Goal: Task Accomplishment & Management: Manage account settings

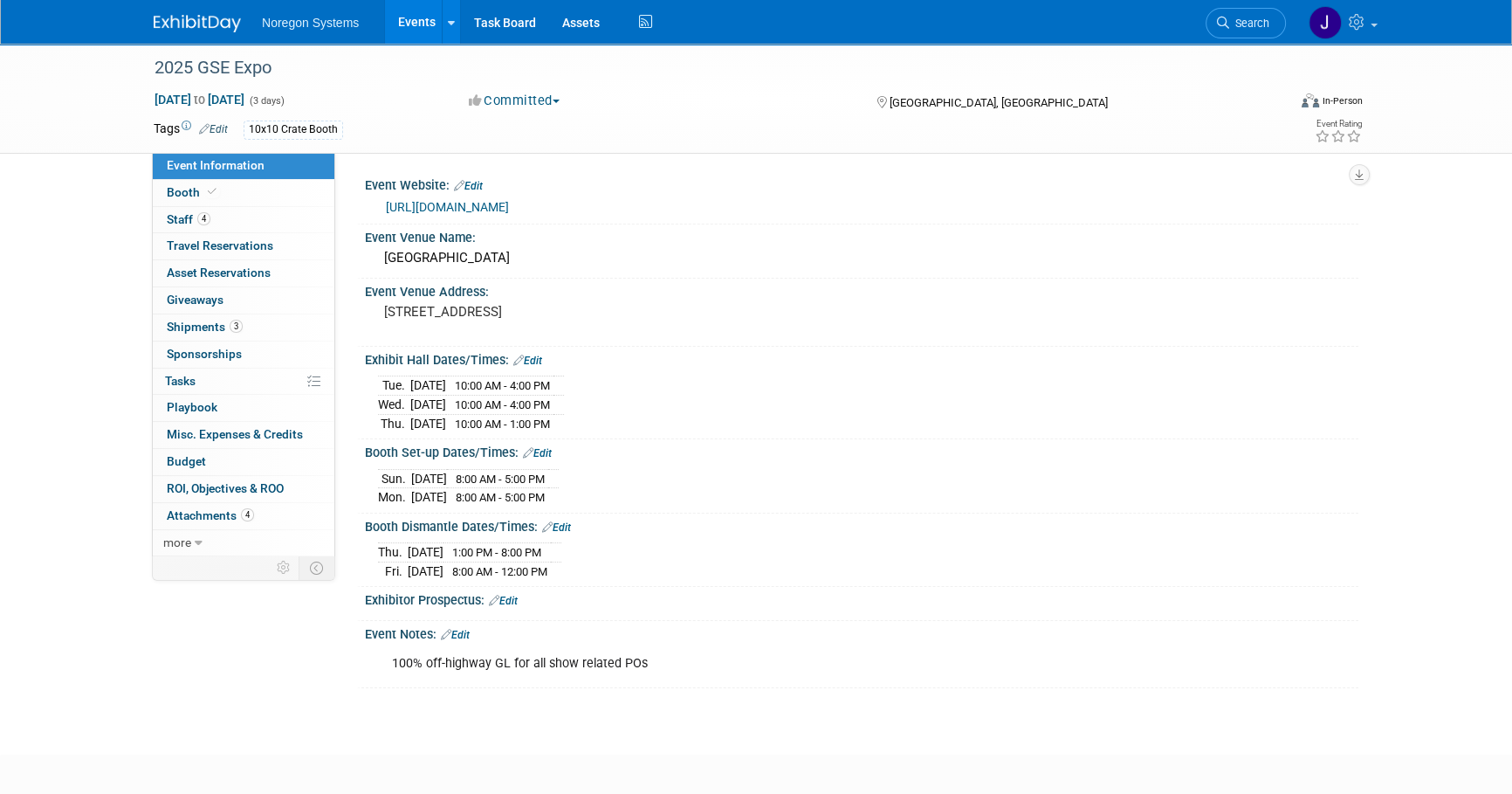
click at [203, 24] on img at bounding box center [197, 23] width 87 height 18
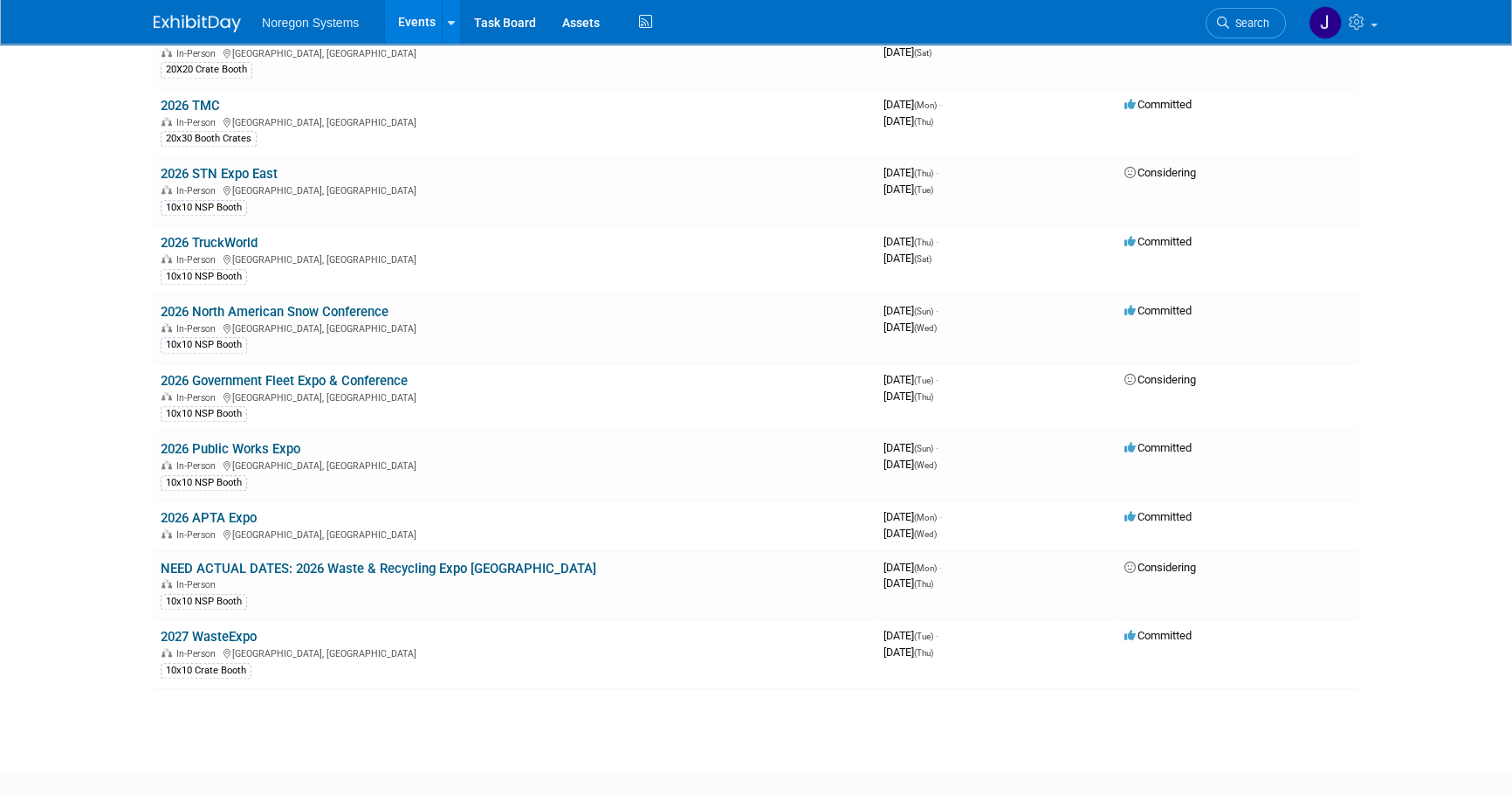
scroll to position [1989, 0]
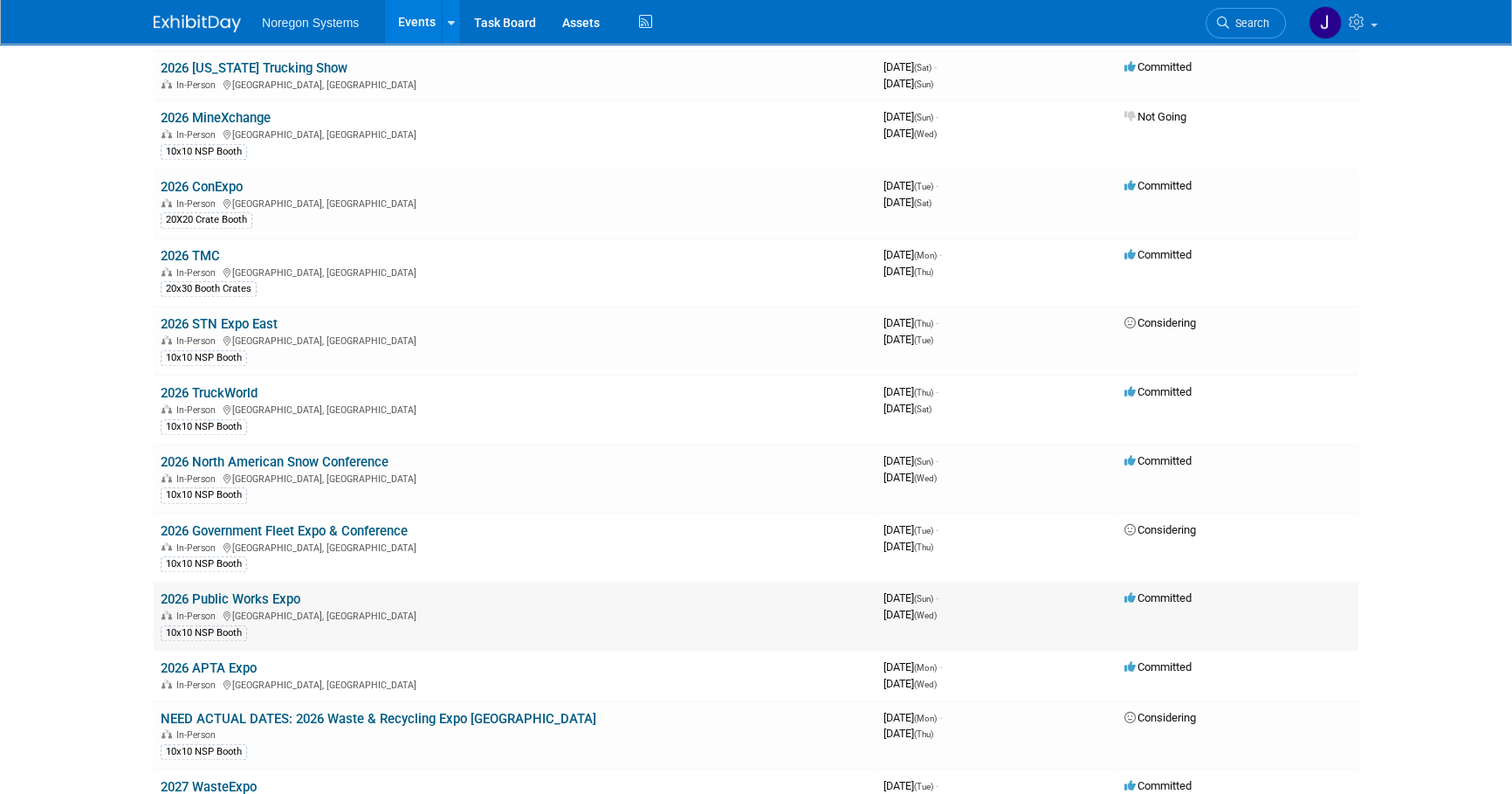
click at [255, 591] on link "2026 Public Works Expo" at bounding box center [230, 599] width 140 height 16
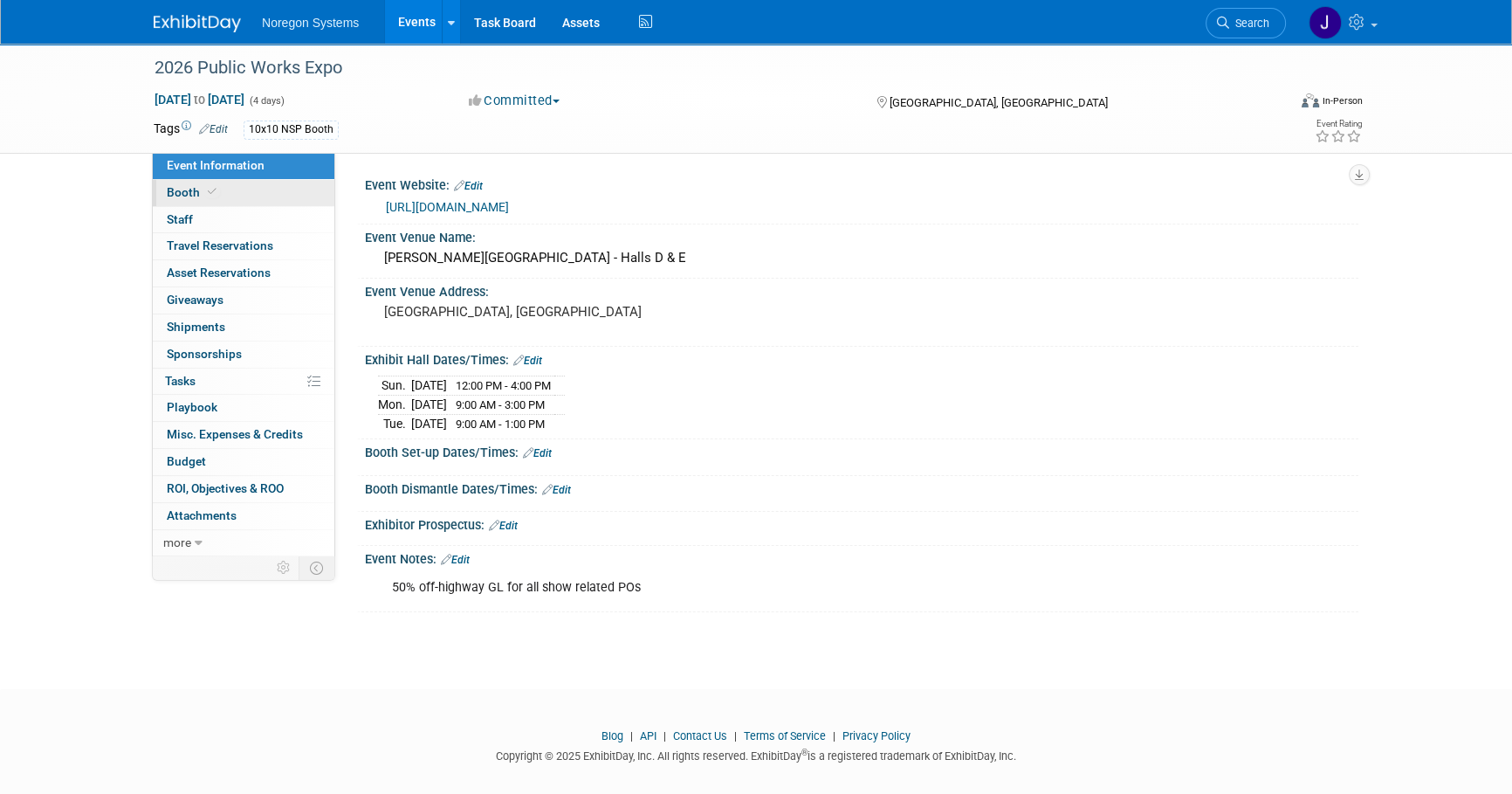
click at [252, 190] on link "Booth" at bounding box center [244, 193] width 182 height 26
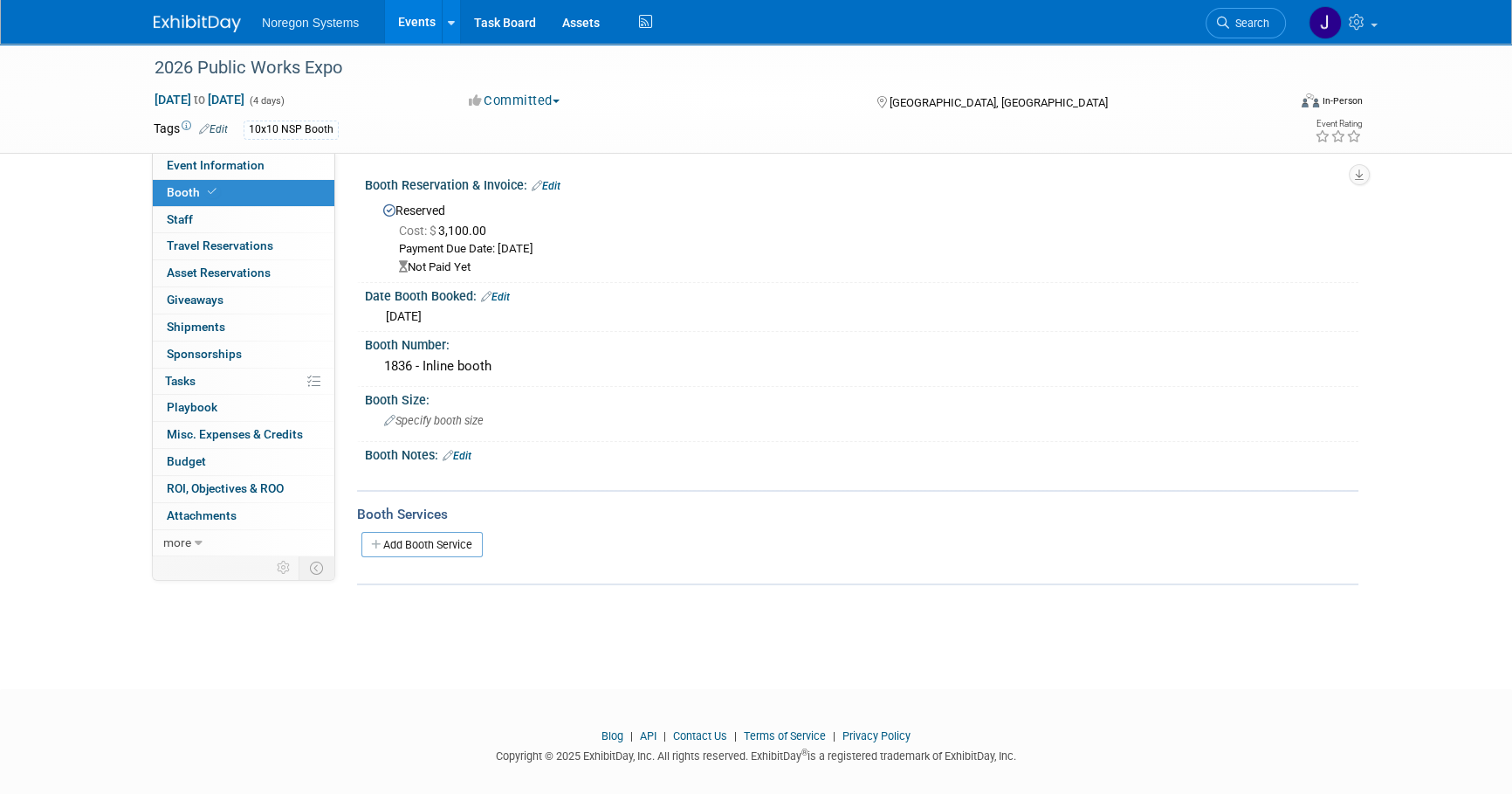
click at [555, 180] on link "Edit" at bounding box center [545, 186] width 28 height 12
select select "8"
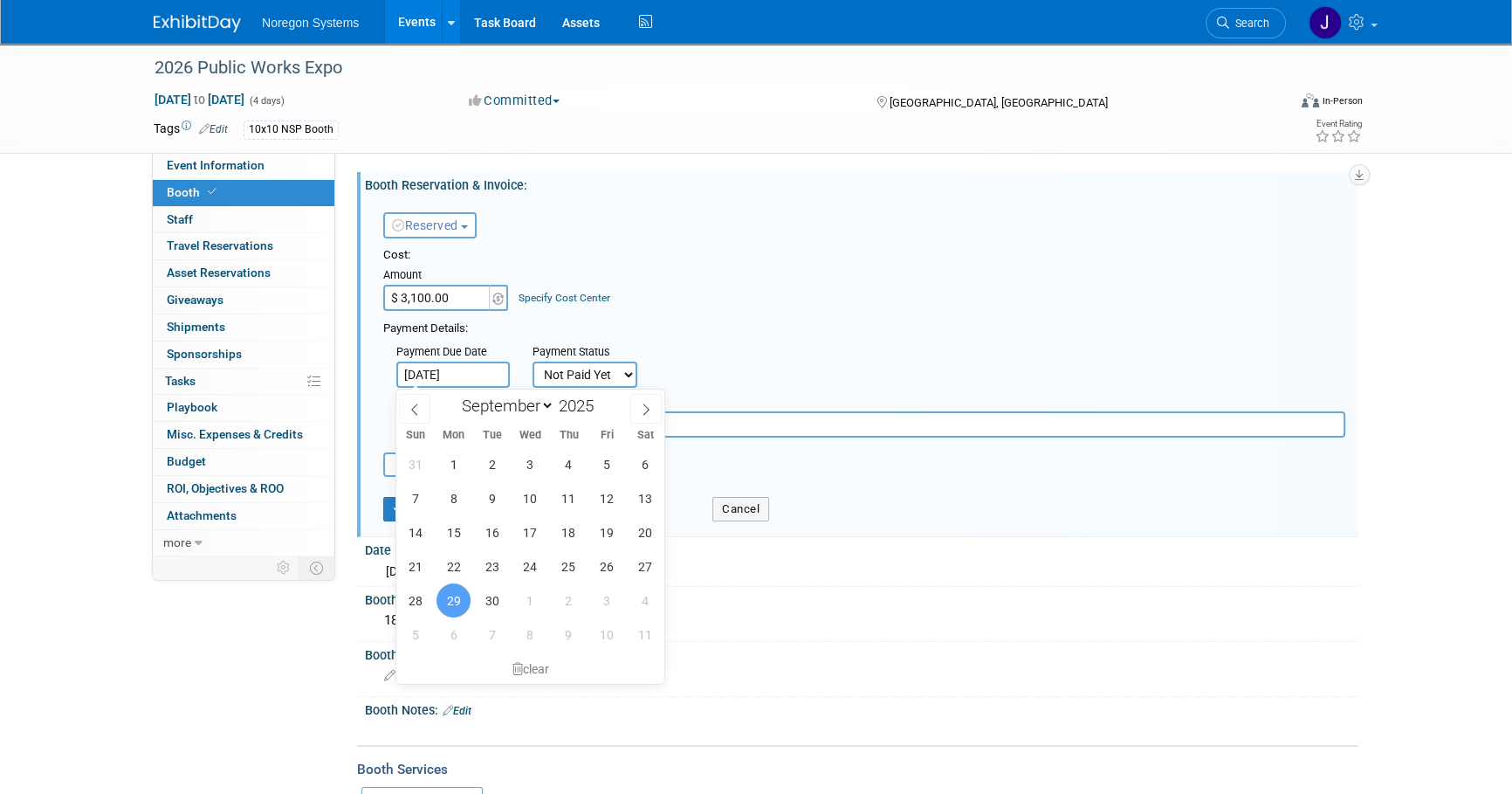
click at [492, 376] on input "[DATE]" at bounding box center [453, 374] width 114 height 26
click at [603, 375] on select "Not Paid Yet Partially Paid Paid in Full" at bounding box center [584, 374] width 105 height 26
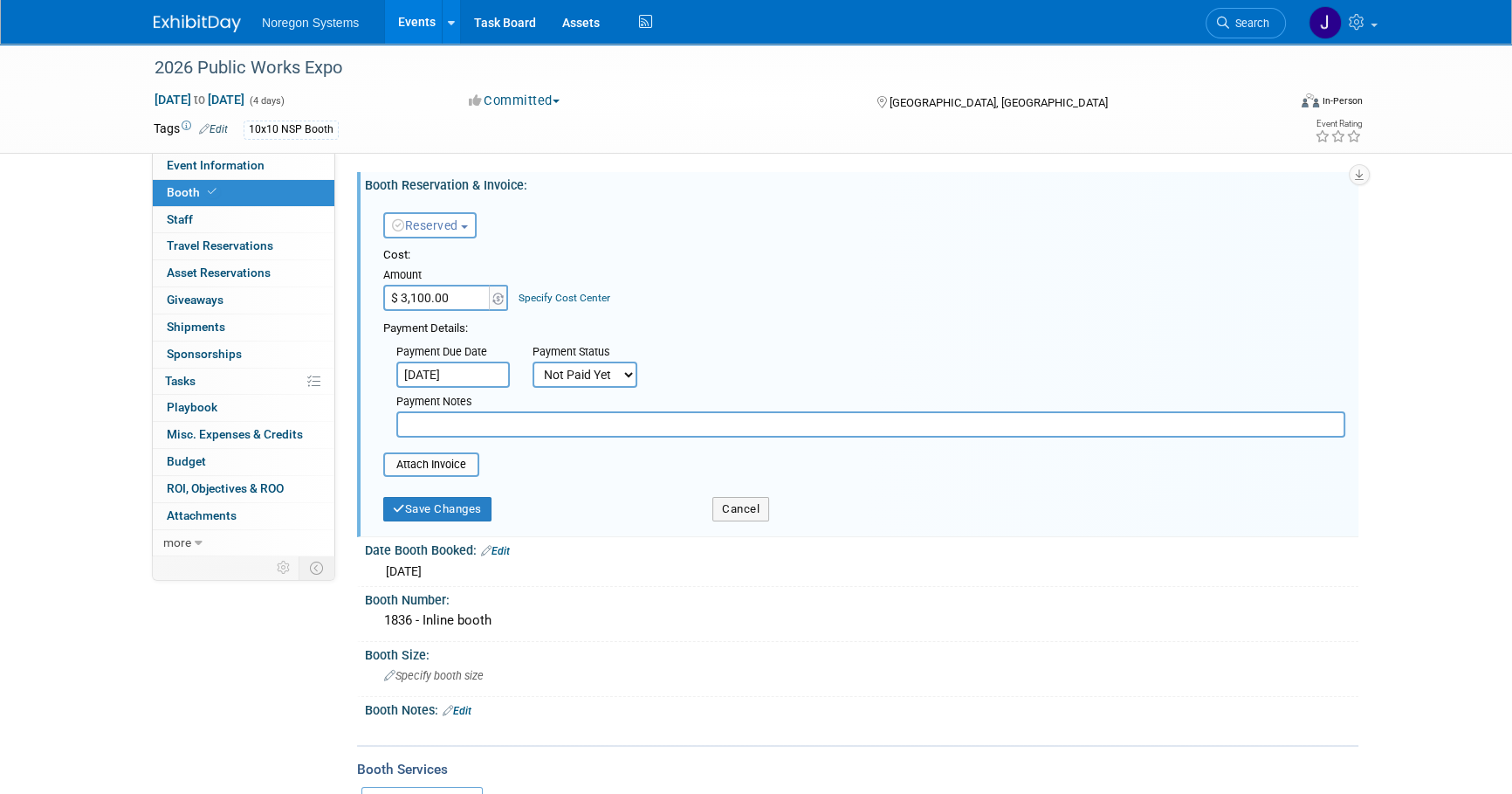
select select "2"
click at [532, 361] on select "Not Paid Yet Partially Paid Paid in Full" at bounding box center [584, 374] width 105 height 26
click at [764, 374] on input "text" at bounding box center [719, 374] width 114 height 26
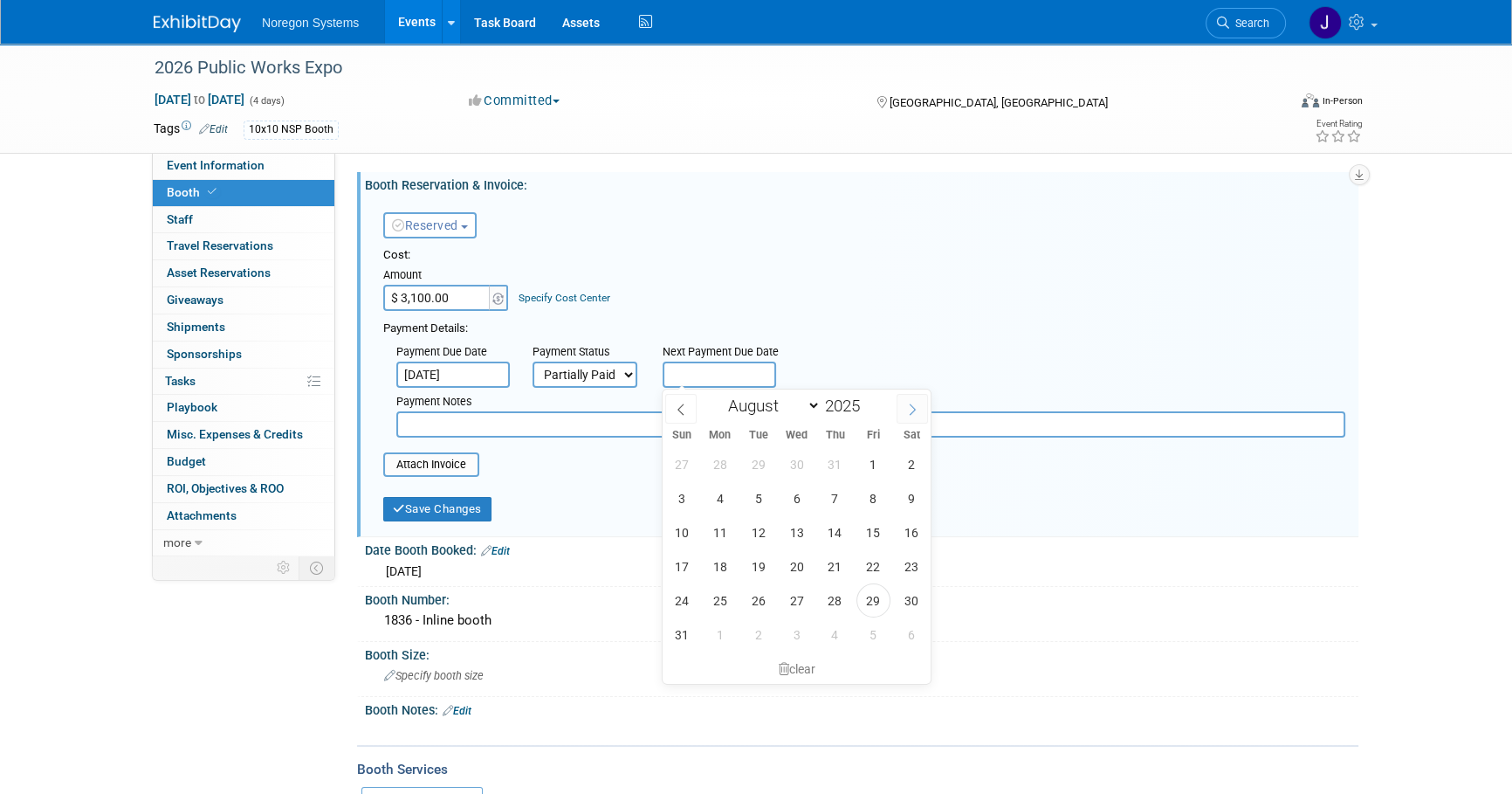
click at [913, 406] on icon at bounding box center [913, 410] width 6 height 12
click at [914, 407] on icon at bounding box center [912, 409] width 12 height 12
click at [914, 407] on icon at bounding box center [913, 410] width 6 height 12
select select "11"
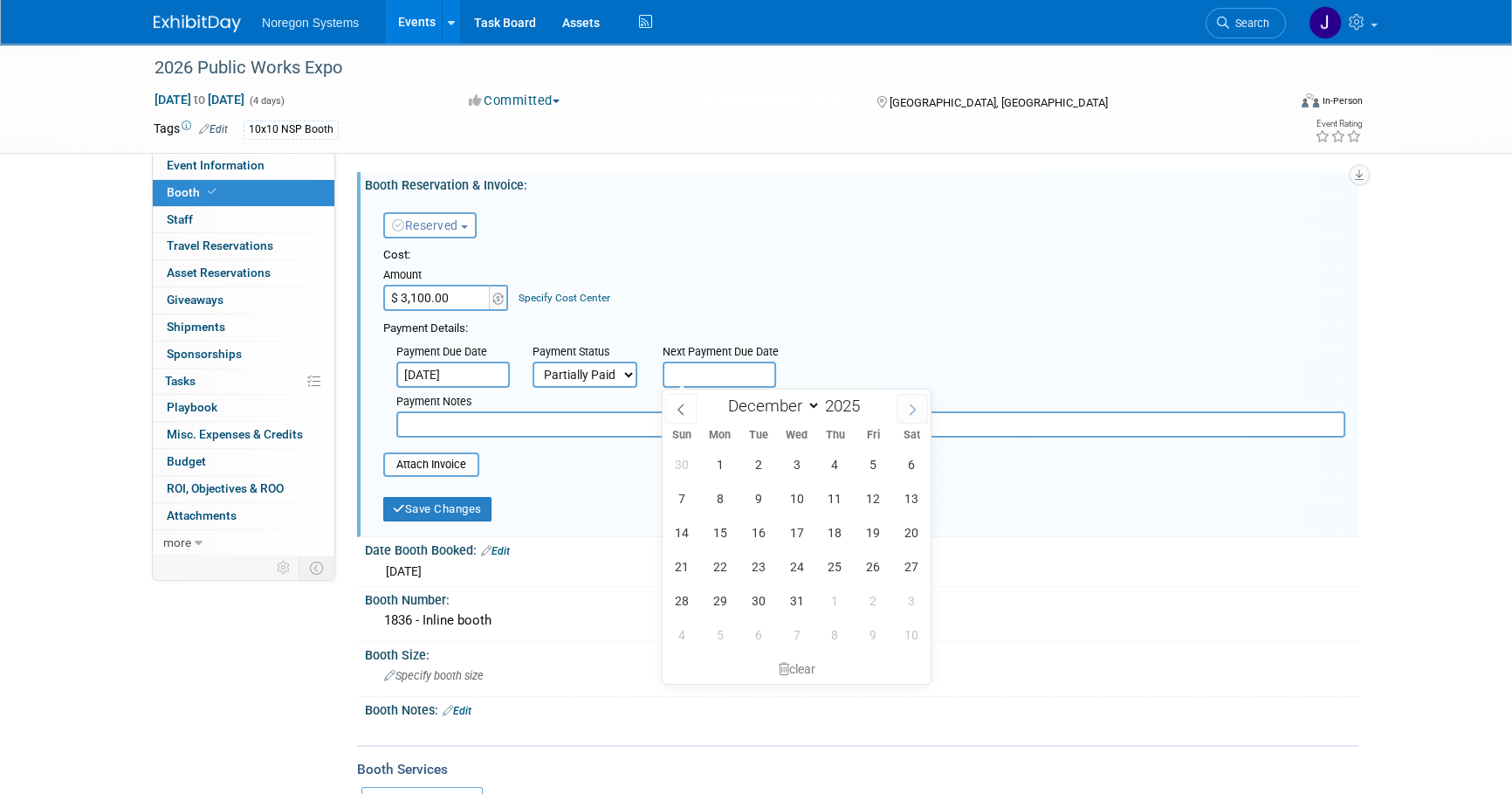
click at [910, 404] on icon at bounding box center [913, 410] width 6 height 12
type input "2026"
select select "0"
click at [833, 466] on span "1" at bounding box center [835, 464] width 34 height 34
type input "[DATE]"
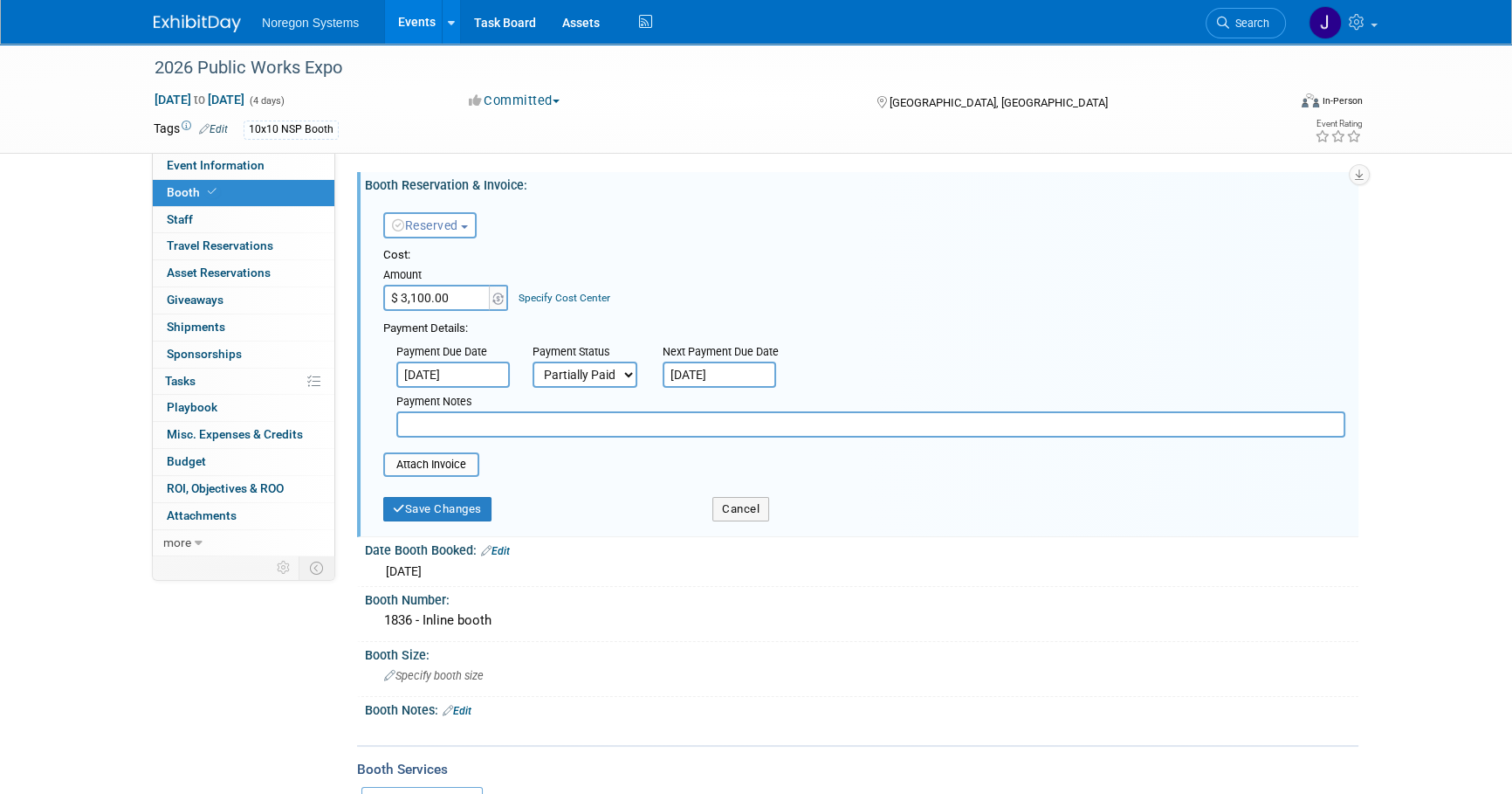
click at [959, 328] on div "Payment Details:" at bounding box center [864, 326] width 962 height 21
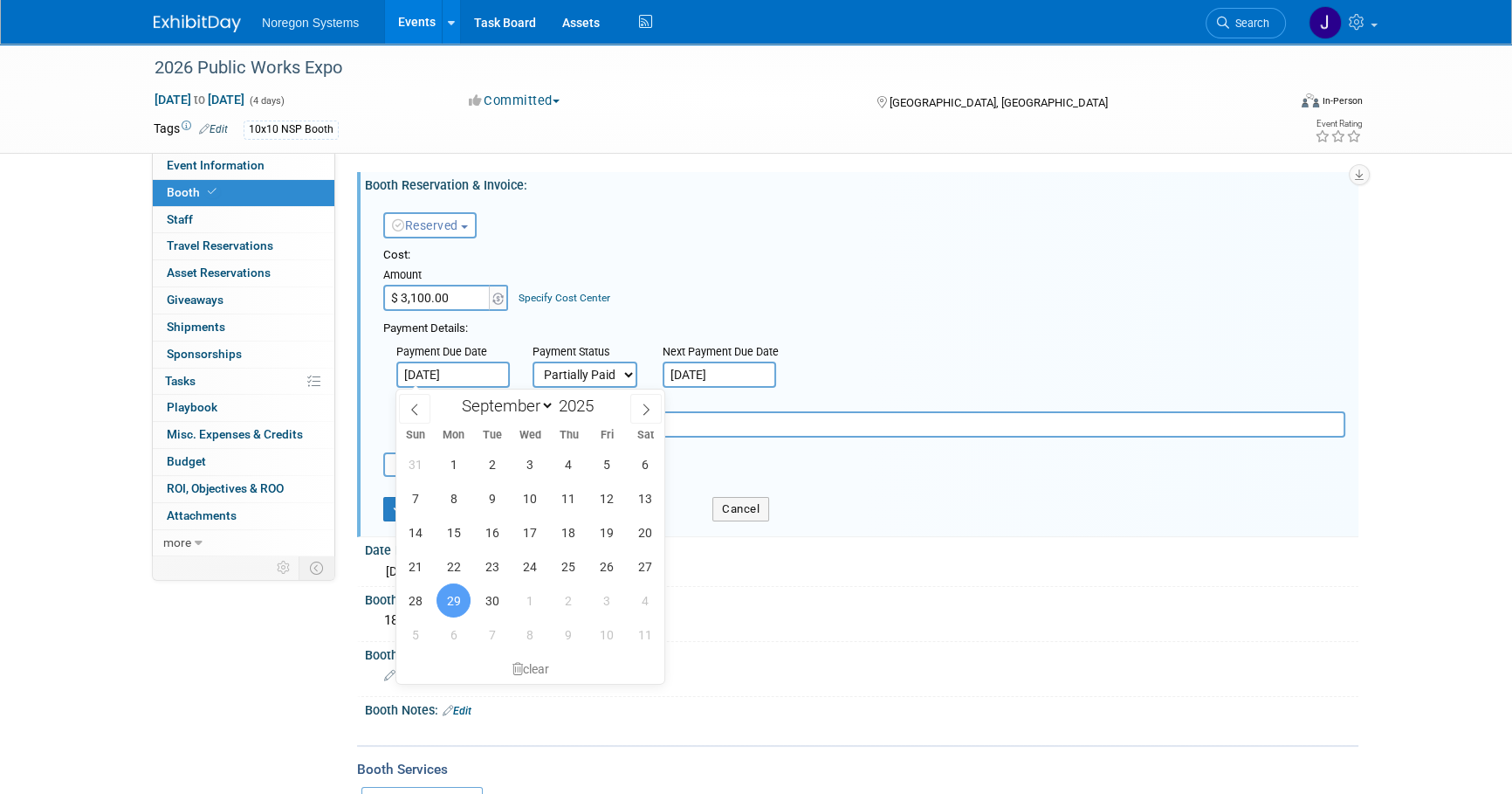
click at [489, 376] on input "[DATE]" at bounding box center [453, 374] width 114 height 26
click at [530, 672] on div "clear" at bounding box center [530, 669] width 269 height 29
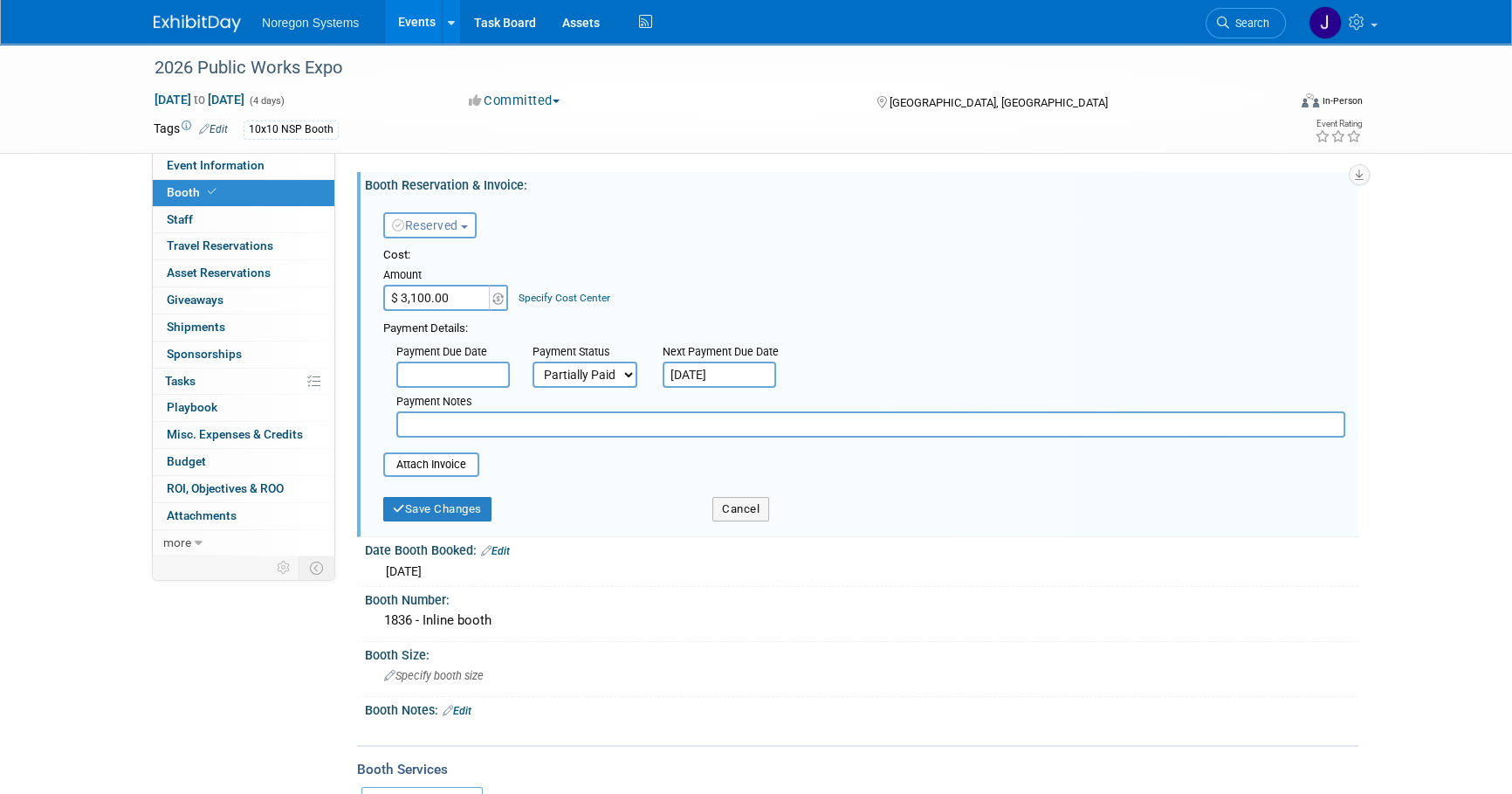
click at [847, 327] on div "Payment Details:" at bounding box center [864, 326] width 962 height 21
click at [910, 323] on div "Payment Details:" at bounding box center [864, 326] width 962 height 21
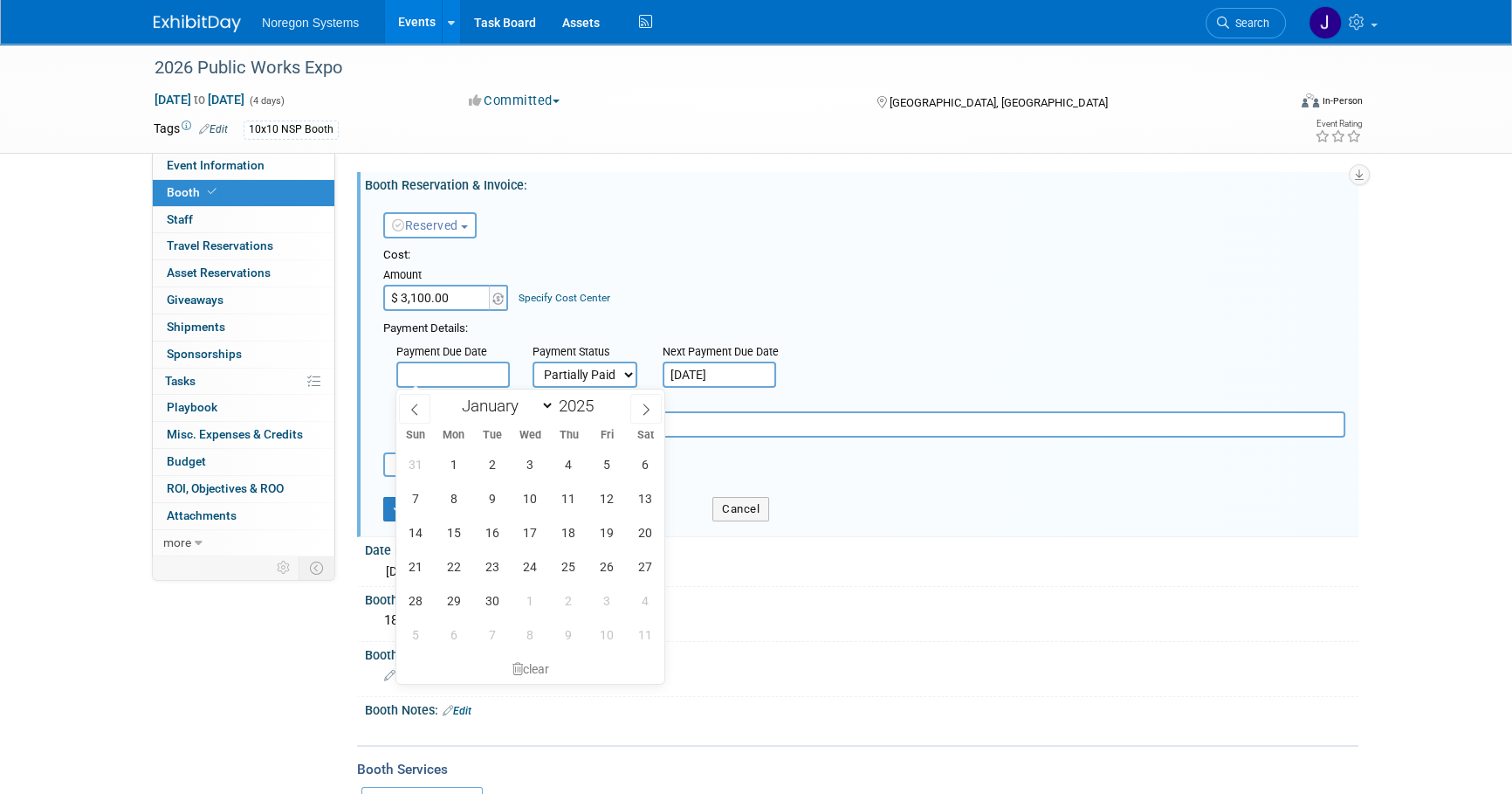
click at [474, 373] on input "text" at bounding box center [453, 374] width 114 height 26
click at [488, 600] on span "30" at bounding box center [491, 600] width 34 height 34
type input "[DATE]"
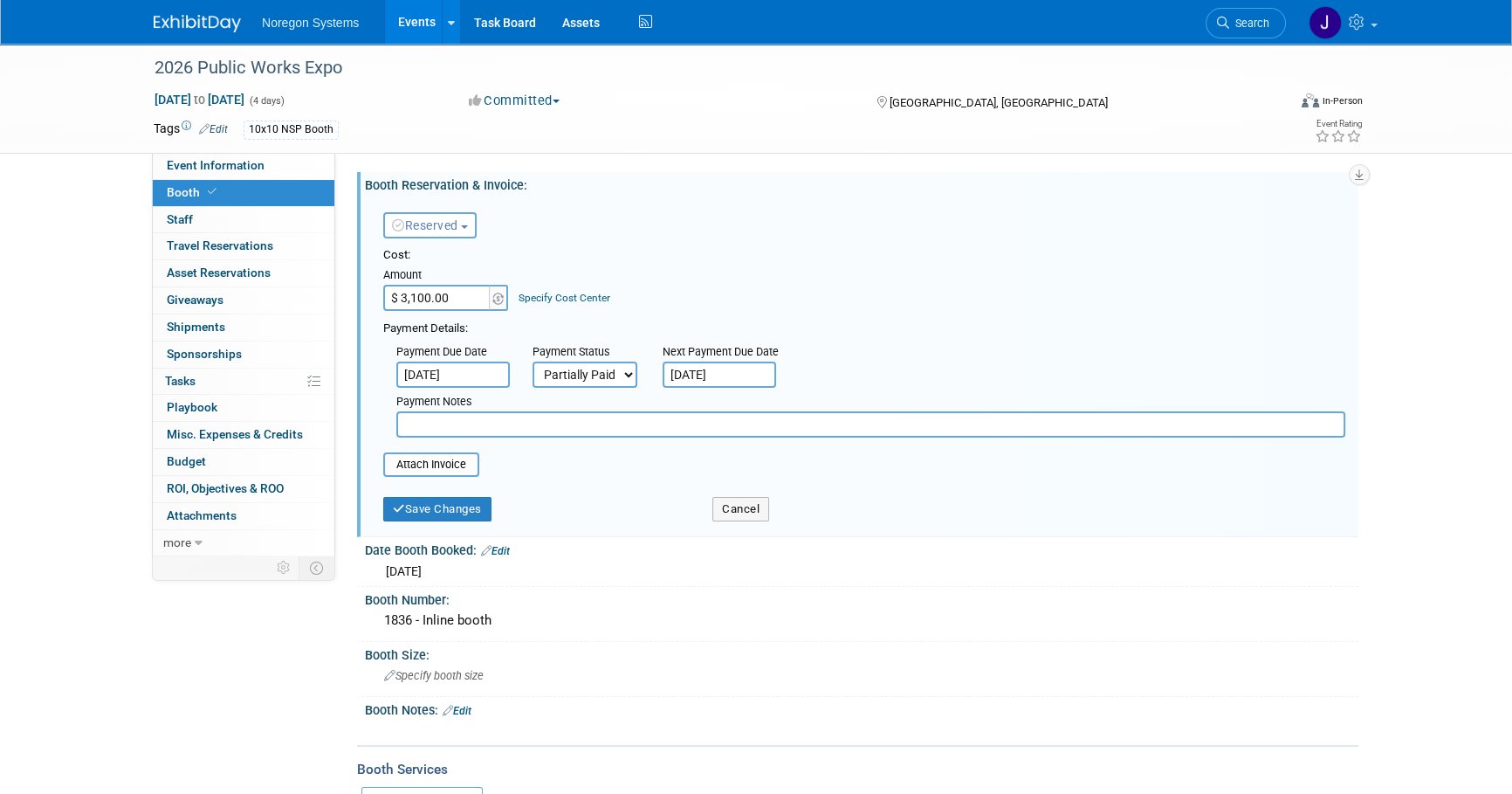
click at [893, 338] on div "Payment Due Date [DATE] Payment Status Not Paid Yet Partially Paid Paid in Full…" at bounding box center [864, 387] width 988 height 101
click at [494, 376] on input "[DATE]" at bounding box center [453, 374] width 114 height 26
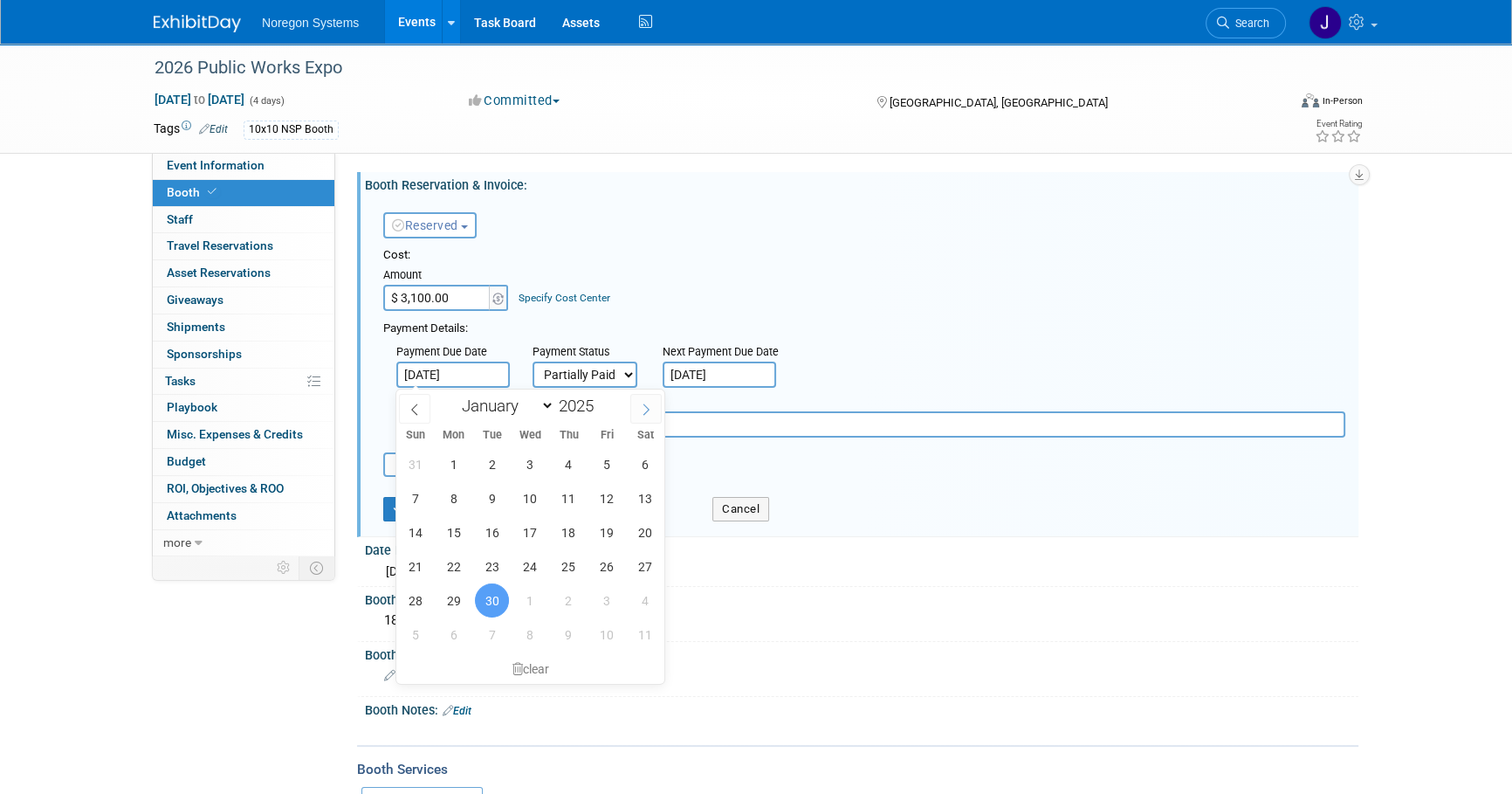
click at [646, 411] on icon at bounding box center [646, 410] width 6 height 12
select select "11"
click at [646, 411] on icon at bounding box center [646, 410] width 6 height 12
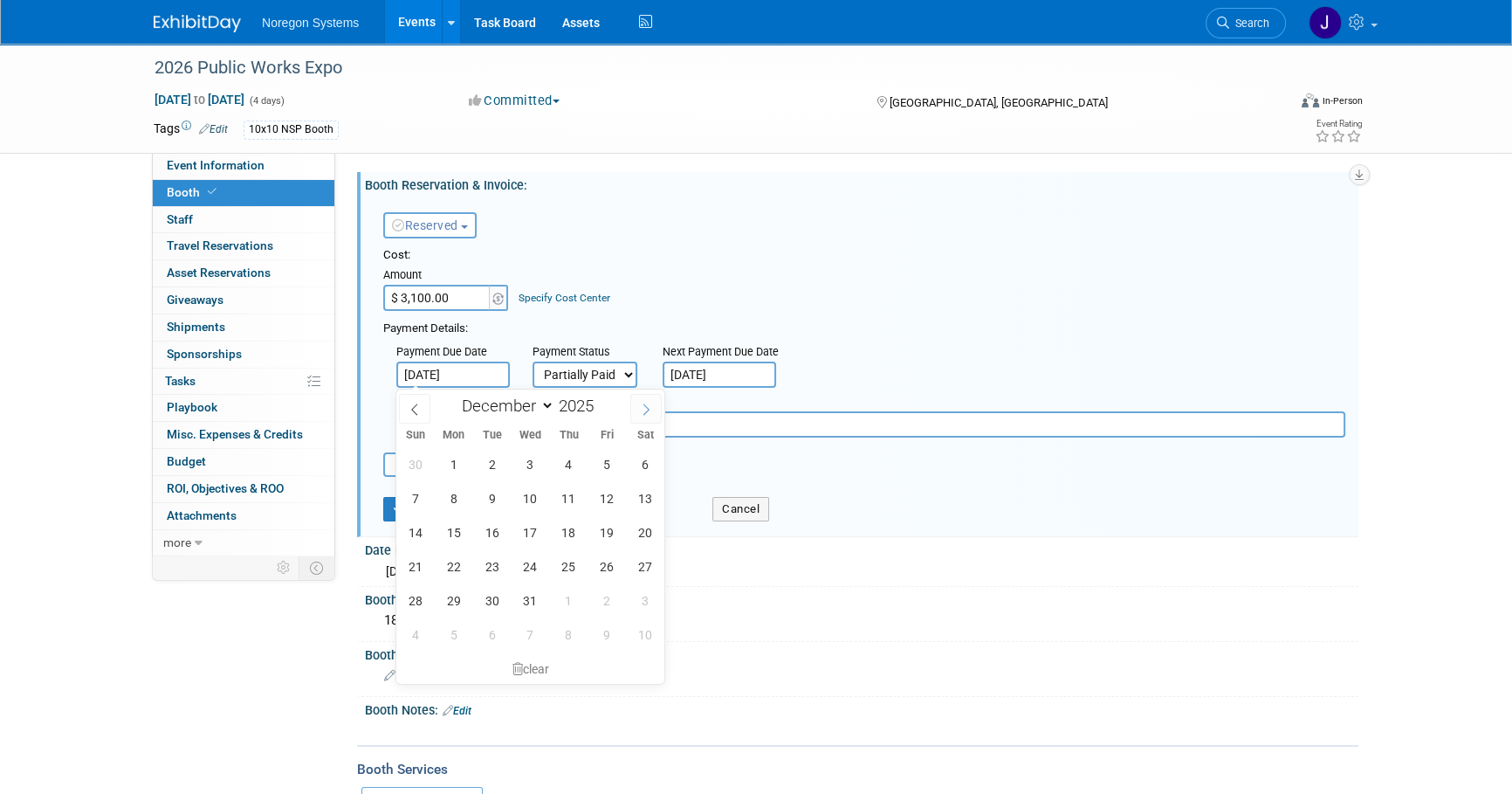
type input "2026"
click at [646, 411] on icon at bounding box center [646, 410] width 6 height 12
click at [646, 412] on icon at bounding box center [646, 409] width 12 height 12
select select "2"
click at [688, 370] on input "[DATE]" at bounding box center [719, 374] width 114 height 26
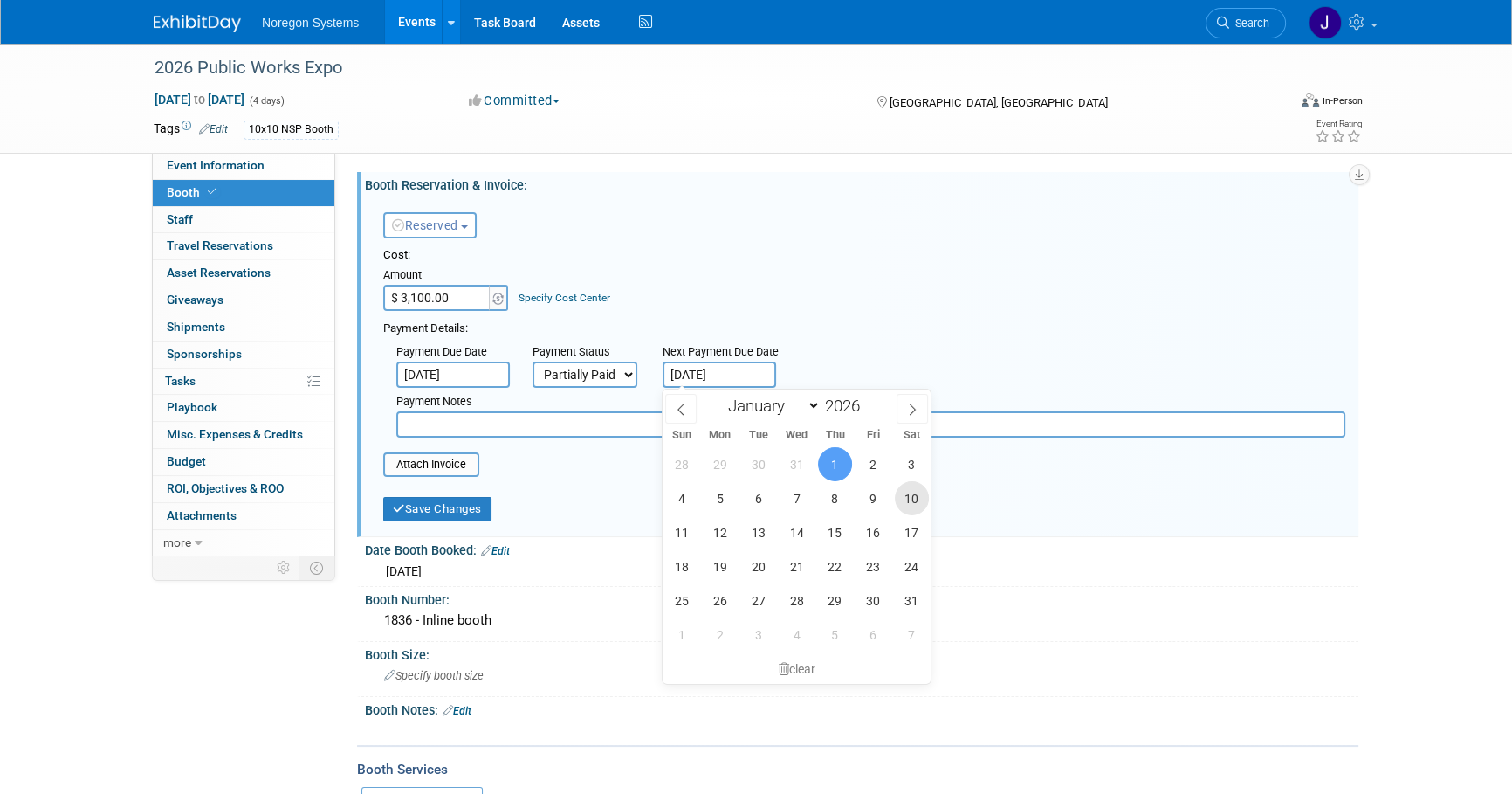
click at [919, 501] on span "10" at bounding box center [911, 498] width 34 height 34
type input "[DATE]"
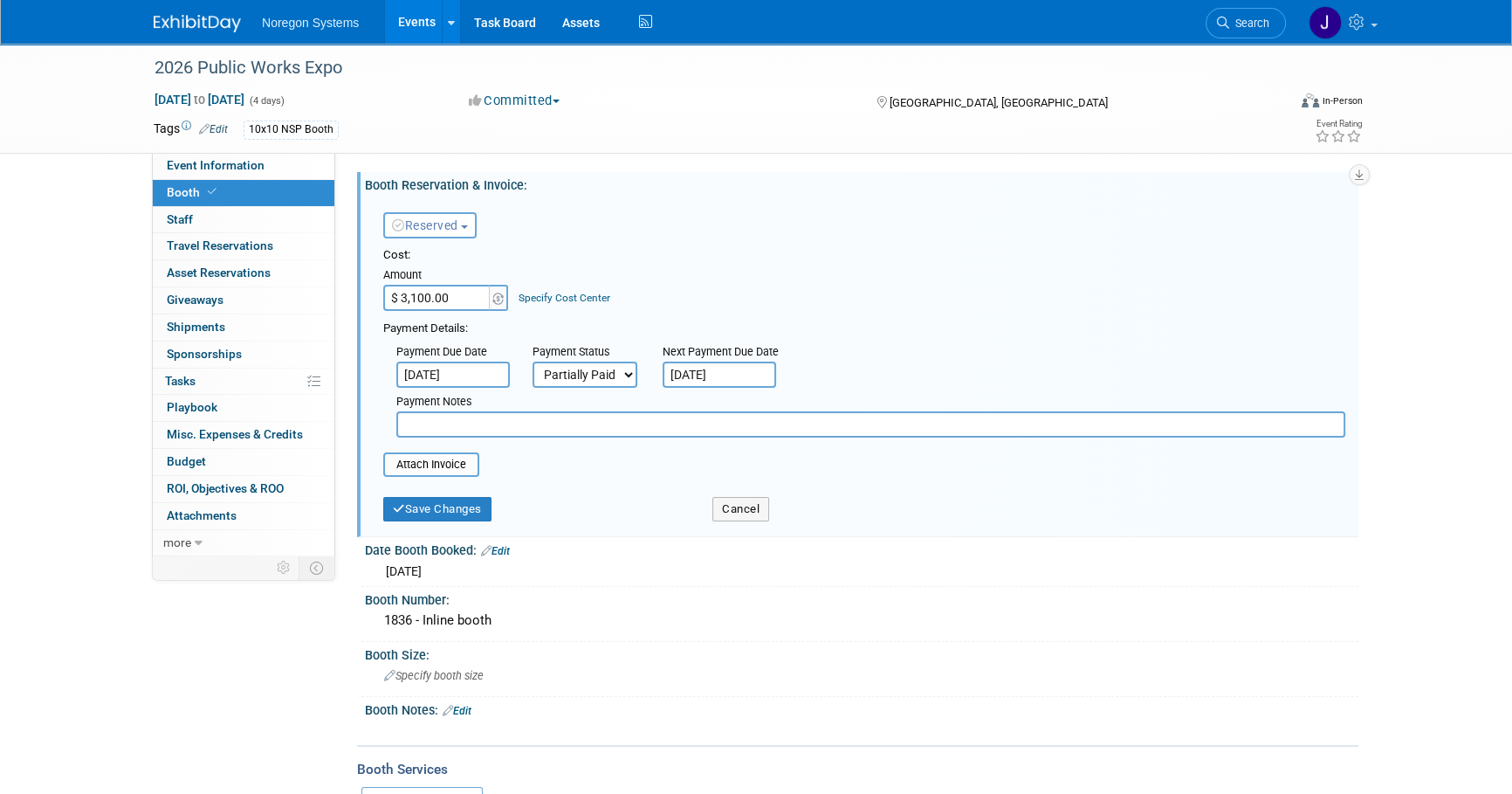
click at [656, 422] on input "text" at bounding box center [871, 424] width 949 height 26
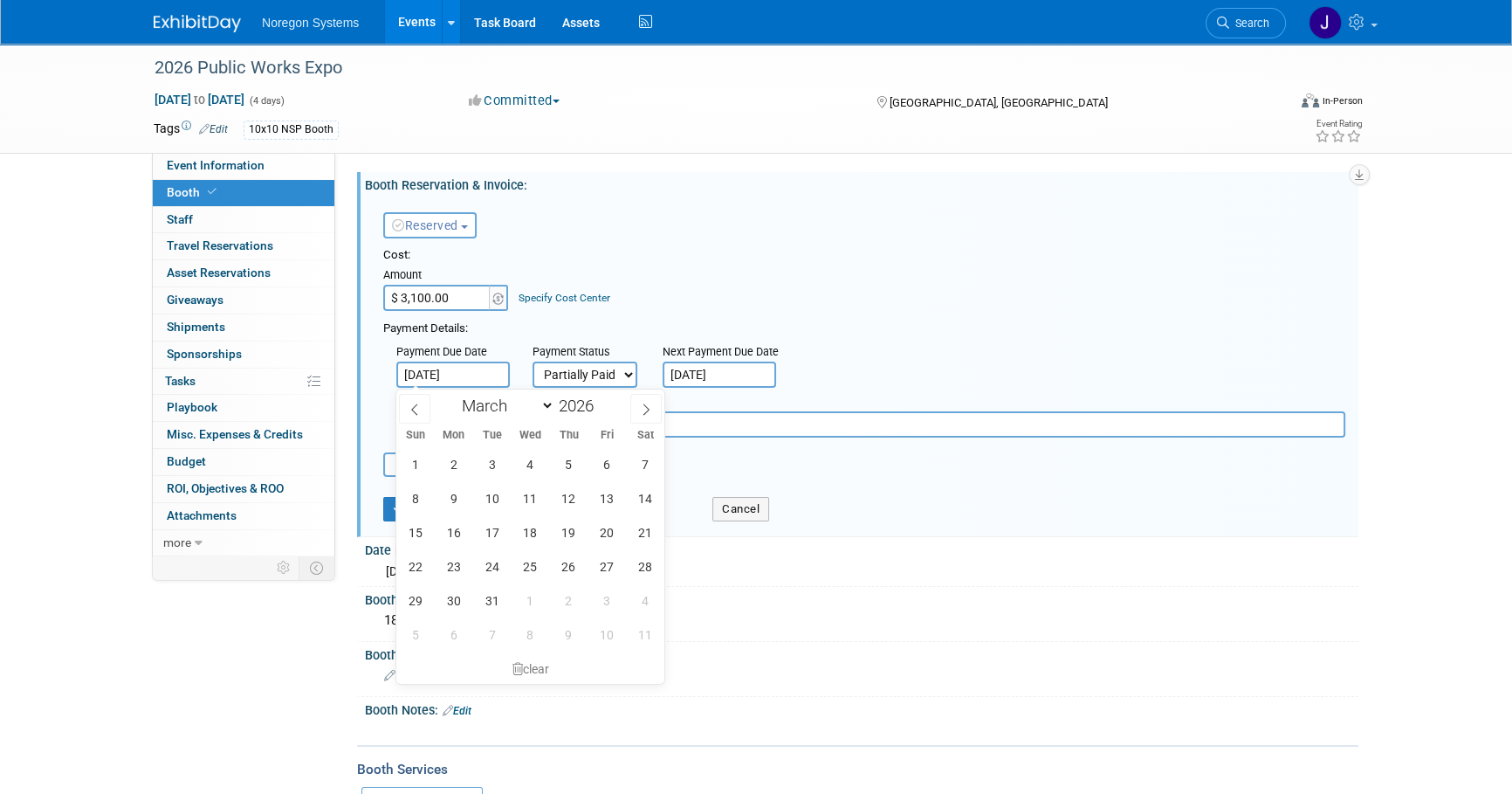
click at [480, 367] on input "[DATE]" at bounding box center [453, 374] width 114 height 26
click at [652, 410] on icon at bounding box center [646, 409] width 12 height 12
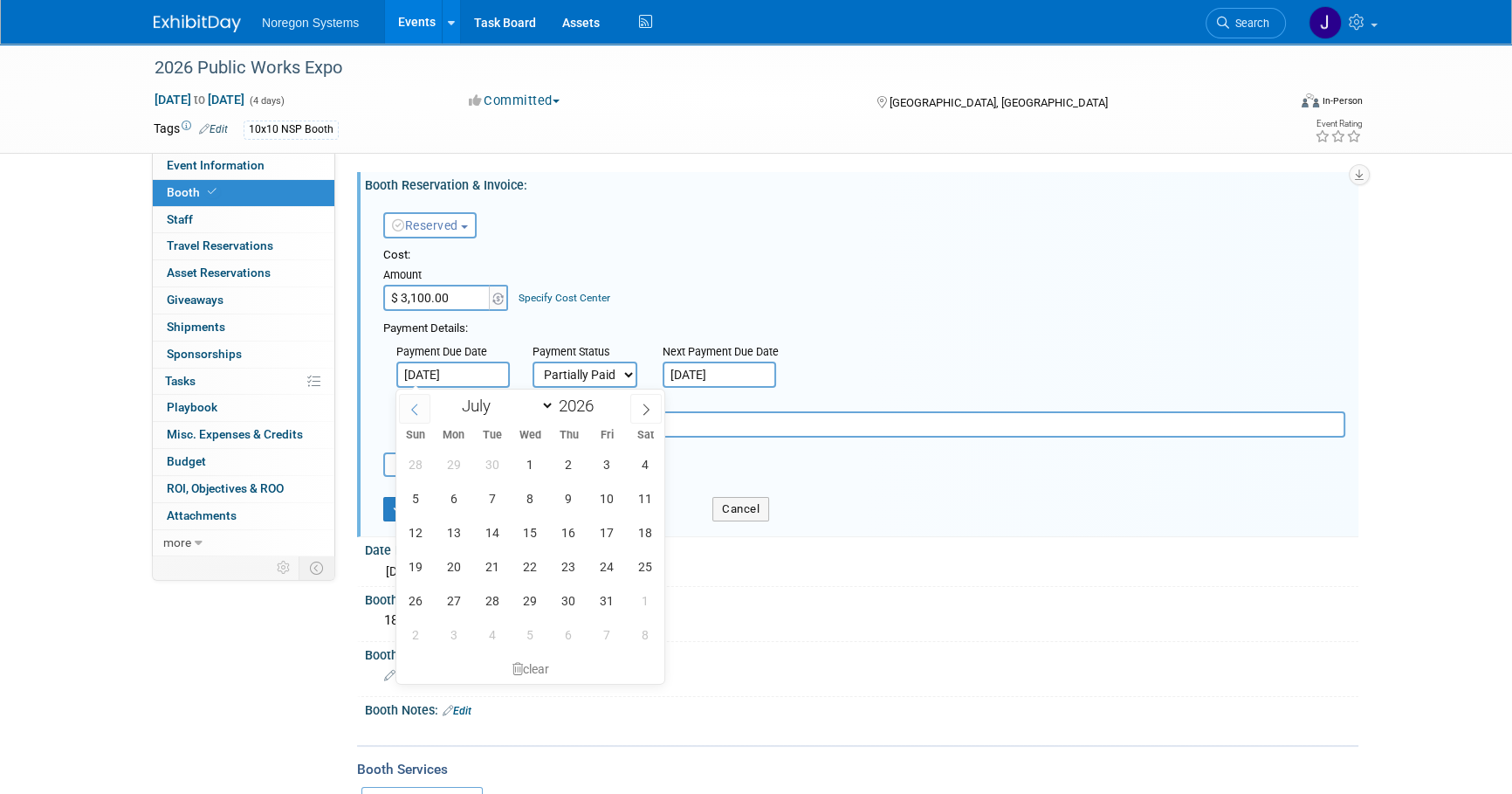
click at [429, 406] on span at bounding box center [415, 408] width 31 height 29
click at [428, 406] on span at bounding box center [415, 408] width 31 height 29
select select "2"
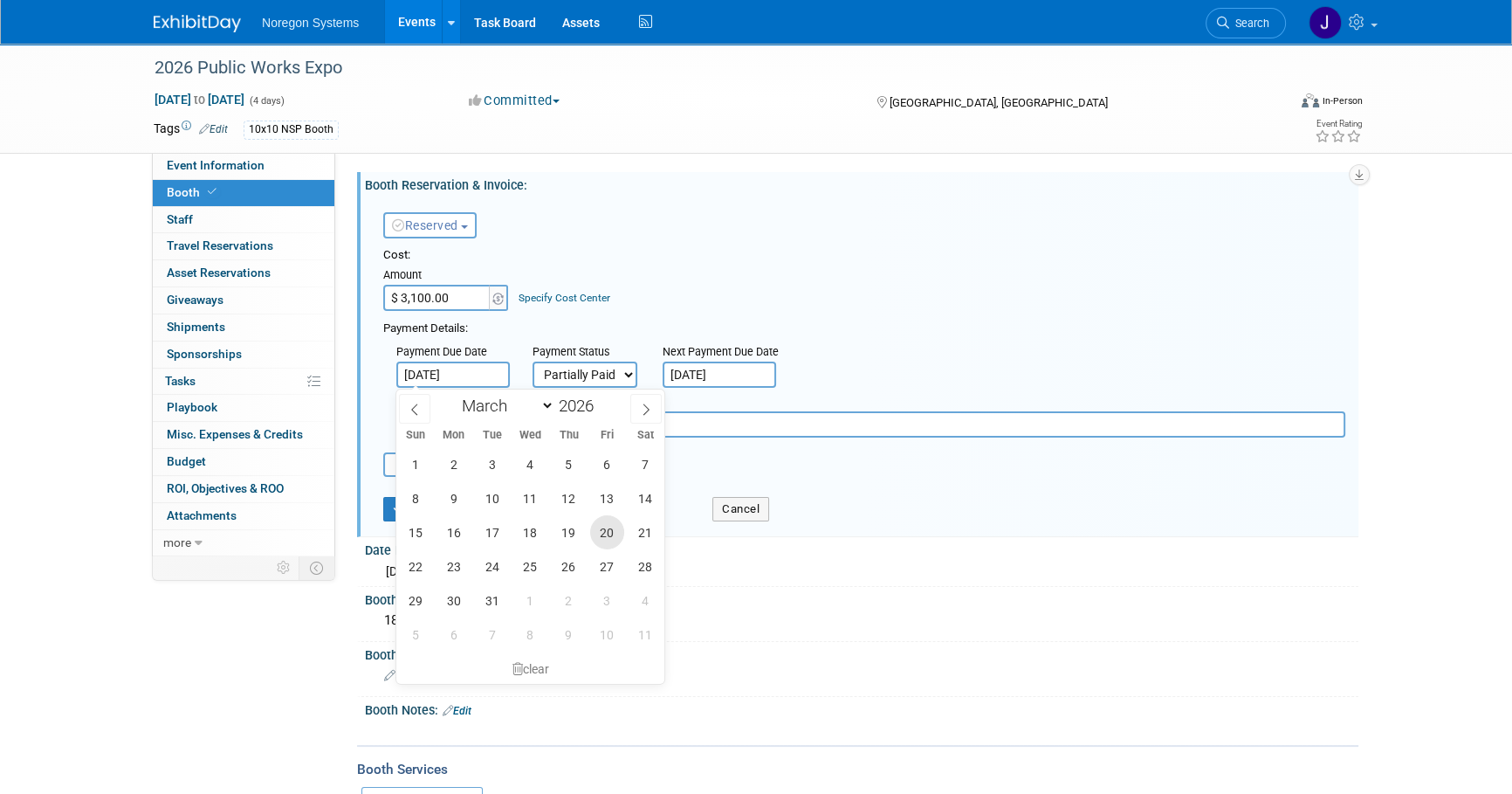
click at [612, 530] on span "20" at bounding box center [607, 532] width 34 height 34
type input "[DATE]"
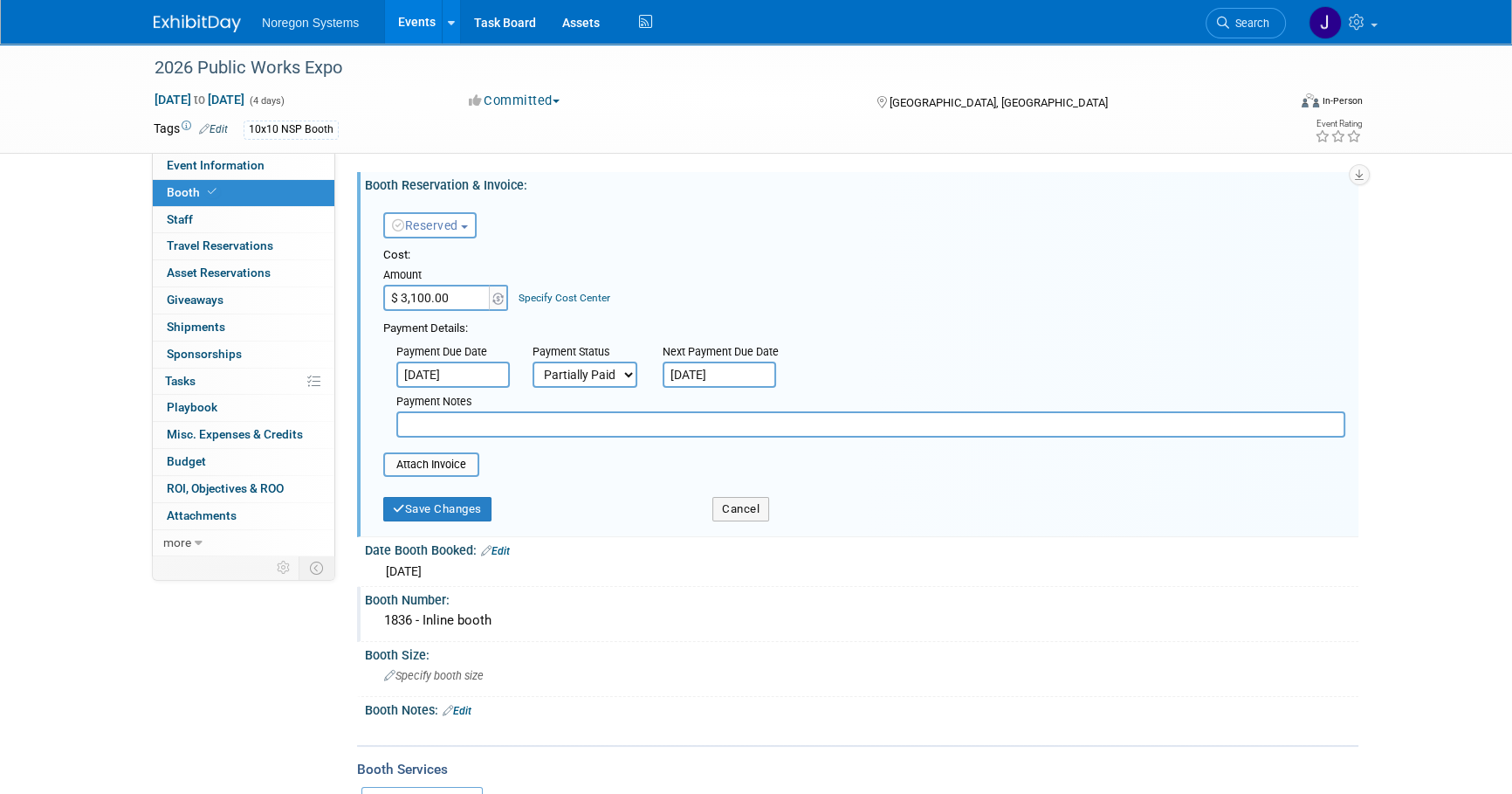
click at [825, 615] on div "1836 - Inline booth" at bounding box center [861, 621] width 967 height 27
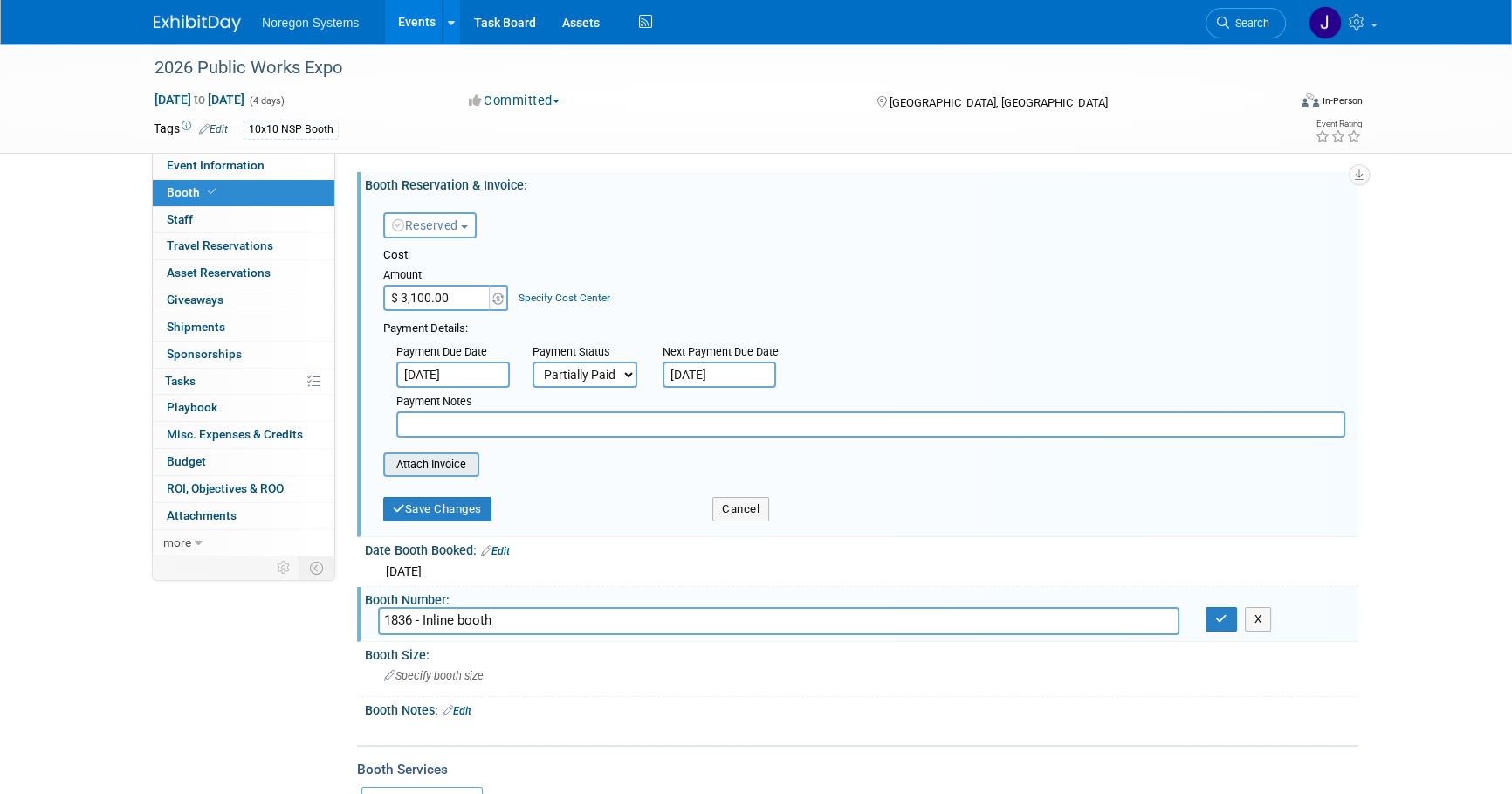
type input "C:\fakepath\StatementReport_124938230.doc"
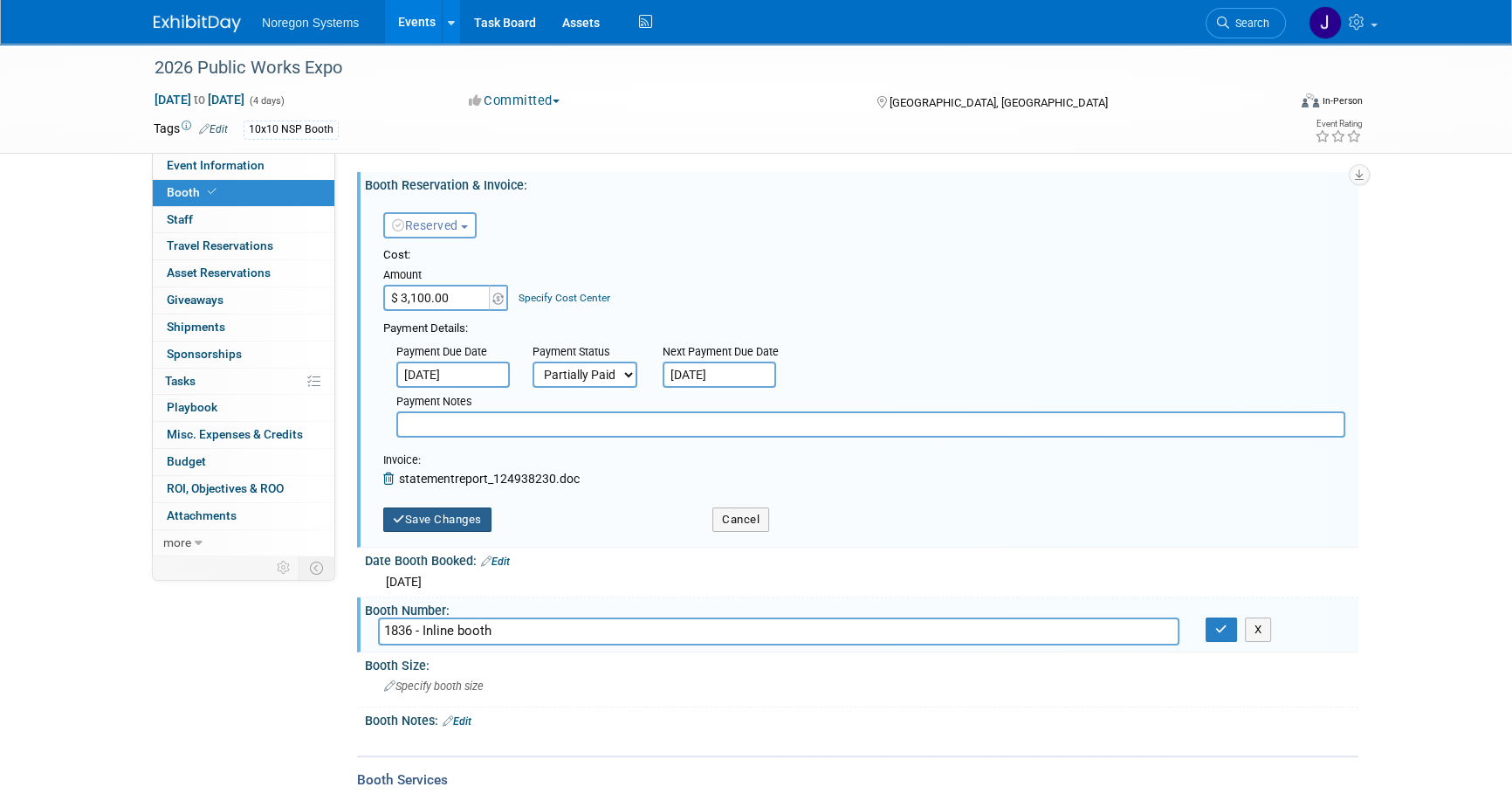
click at [449, 520] on button "Save Changes" at bounding box center [437, 519] width 109 height 24
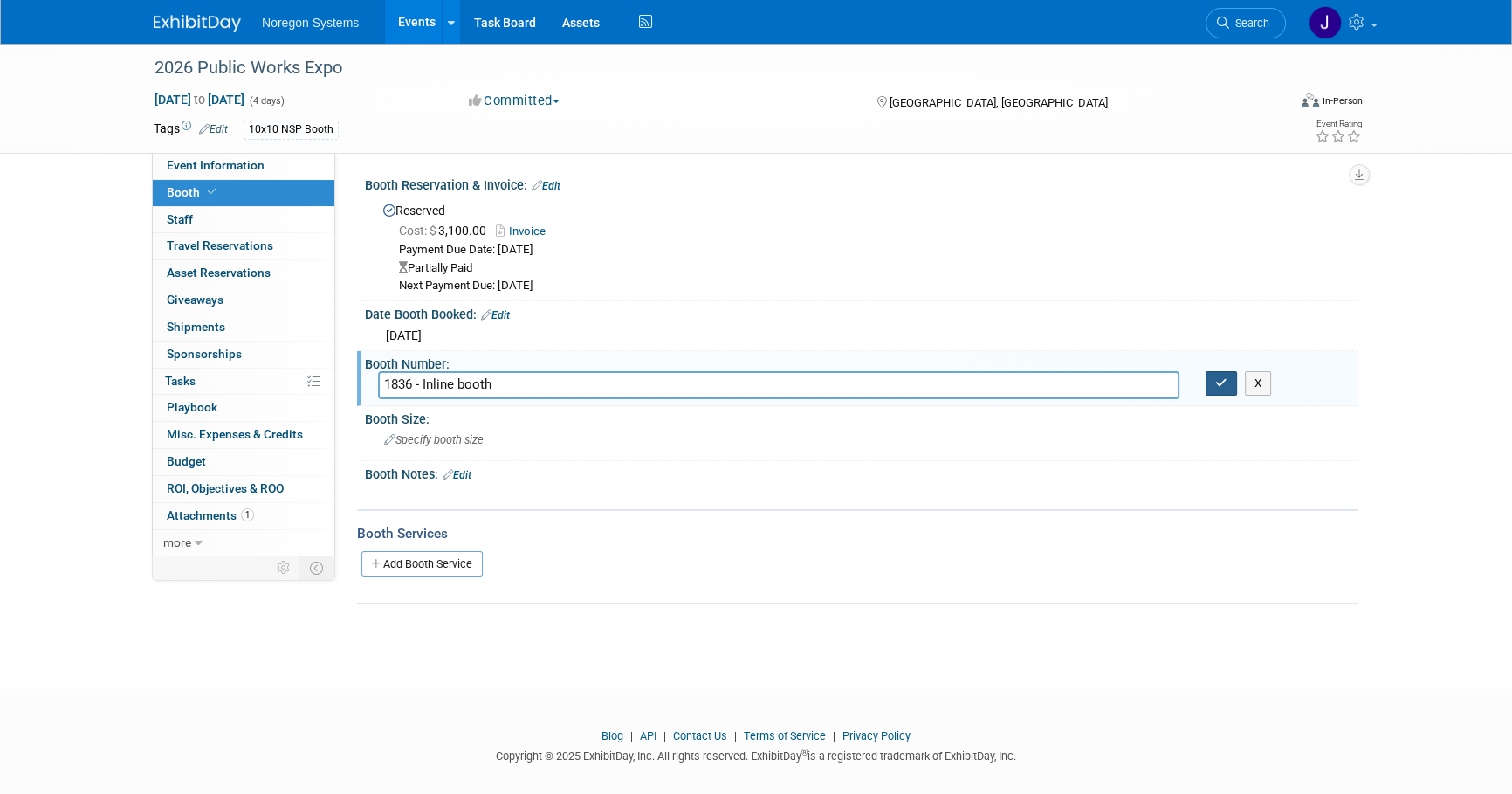
click at [1215, 380] on icon "button" at bounding box center [1221, 383] width 12 height 12
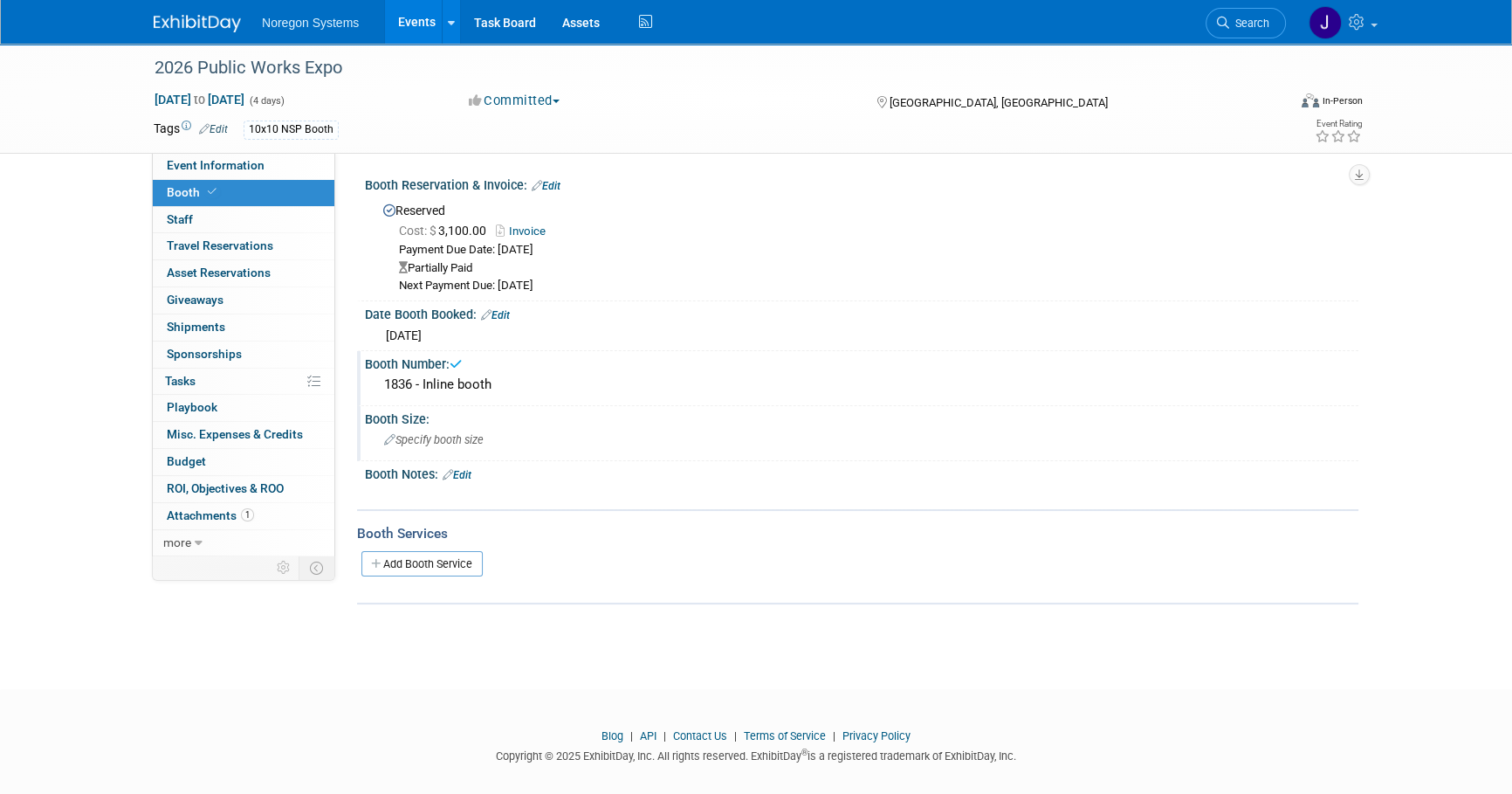
click at [628, 438] on div "Specify booth size" at bounding box center [861, 440] width 967 height 27
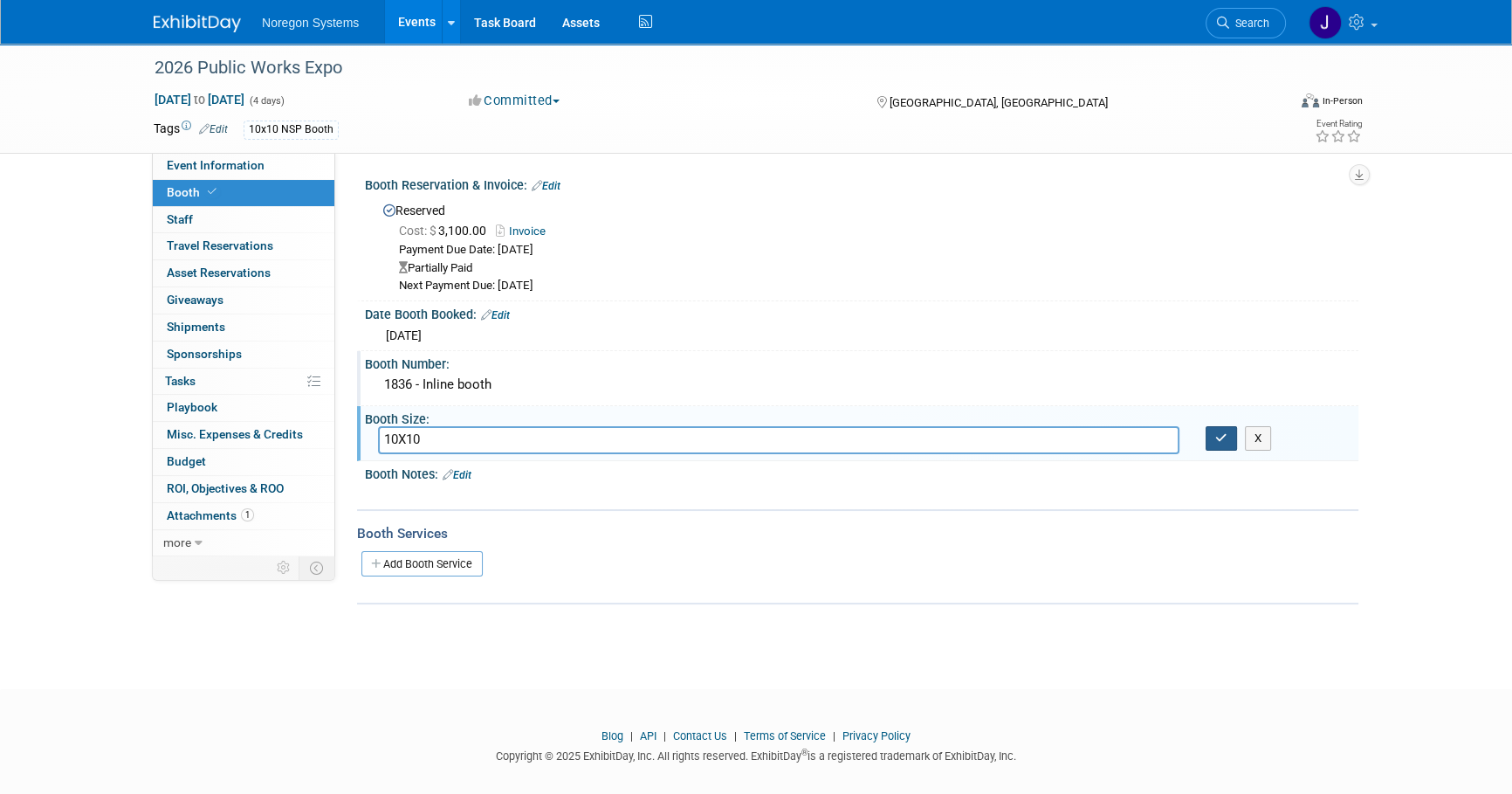
type input "10X10"
click at [1224, 440] on icon "button" at bounding box center [1221, 439] width 12 height 12
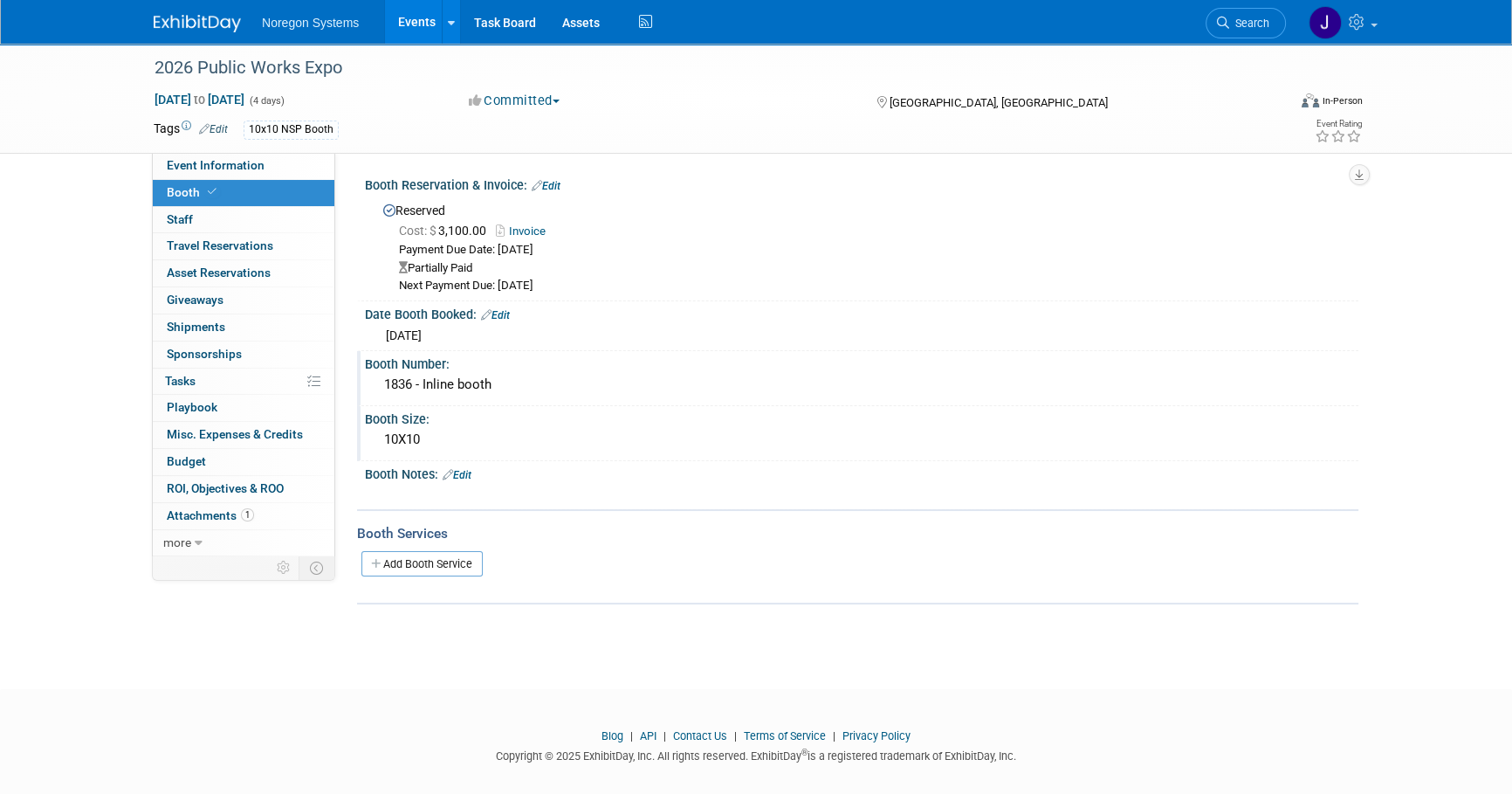
click at [550, 181] on link "Edit" at bounding box center [545, 186] width 28 height 12
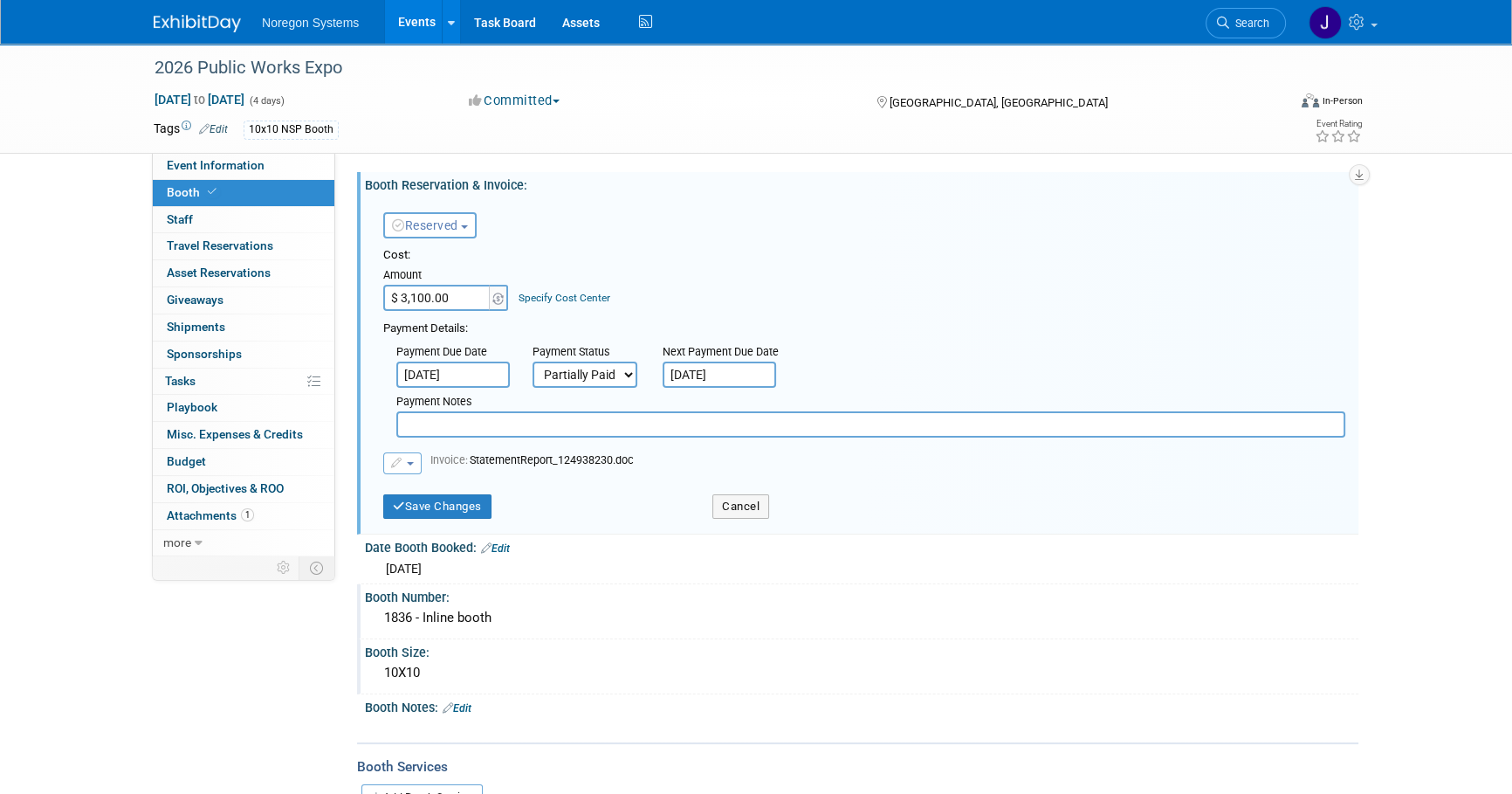
click at [458, 423] on input "text" at bounding box center [871, 424] width 949 height 26
paste input "PO00045955"
type input "PO00045955"
click at [450, 503] on button "Save Changes" at bounding box center [437, 506] width 109 height 24
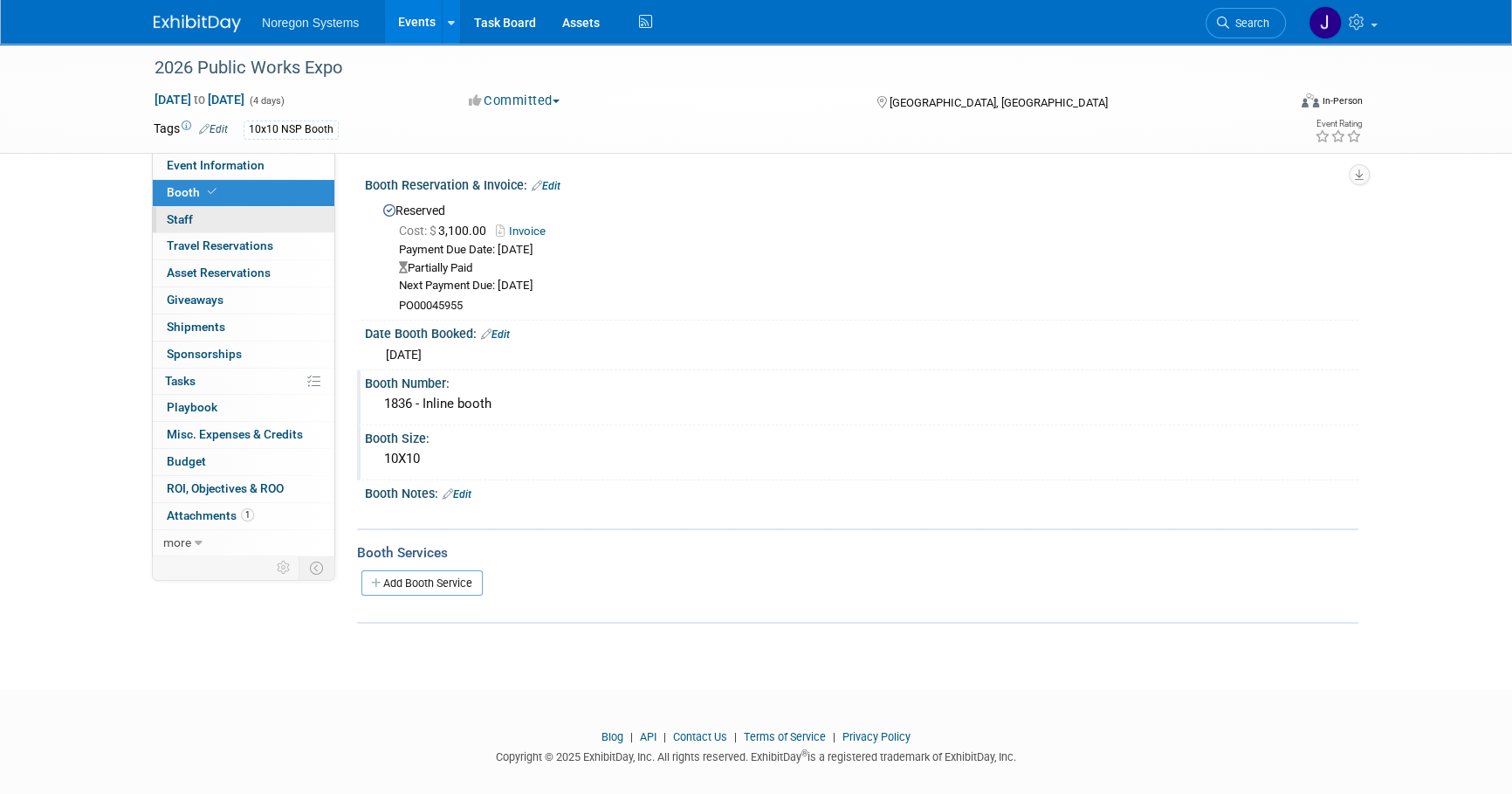
click at [295, 214] on link "0 Staff 0" at bounding box center [244, 219] width 182 height 26
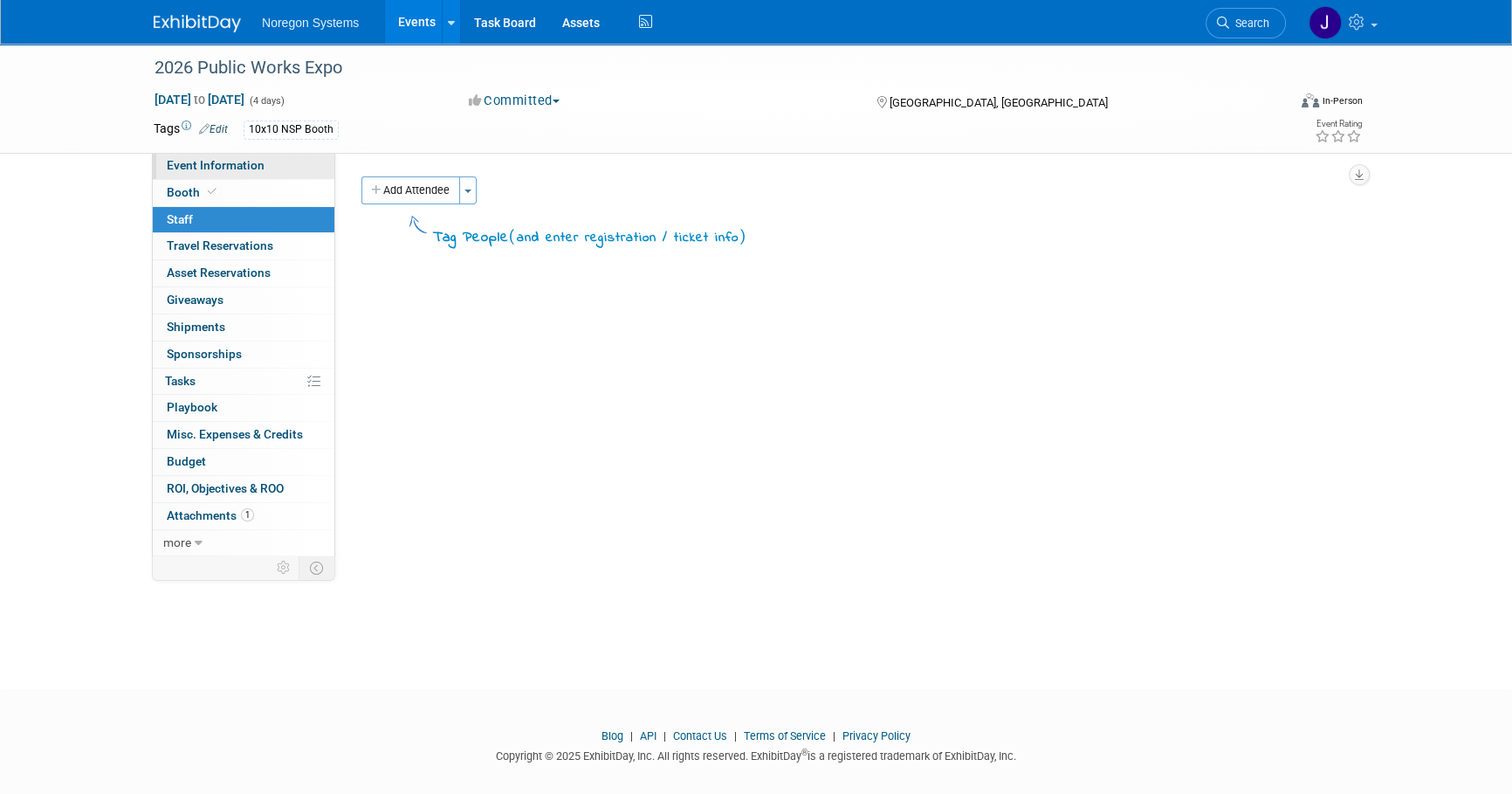
click at [298, 174] on link "Event Information" at bounding box center [244, 165] width 182 height 26
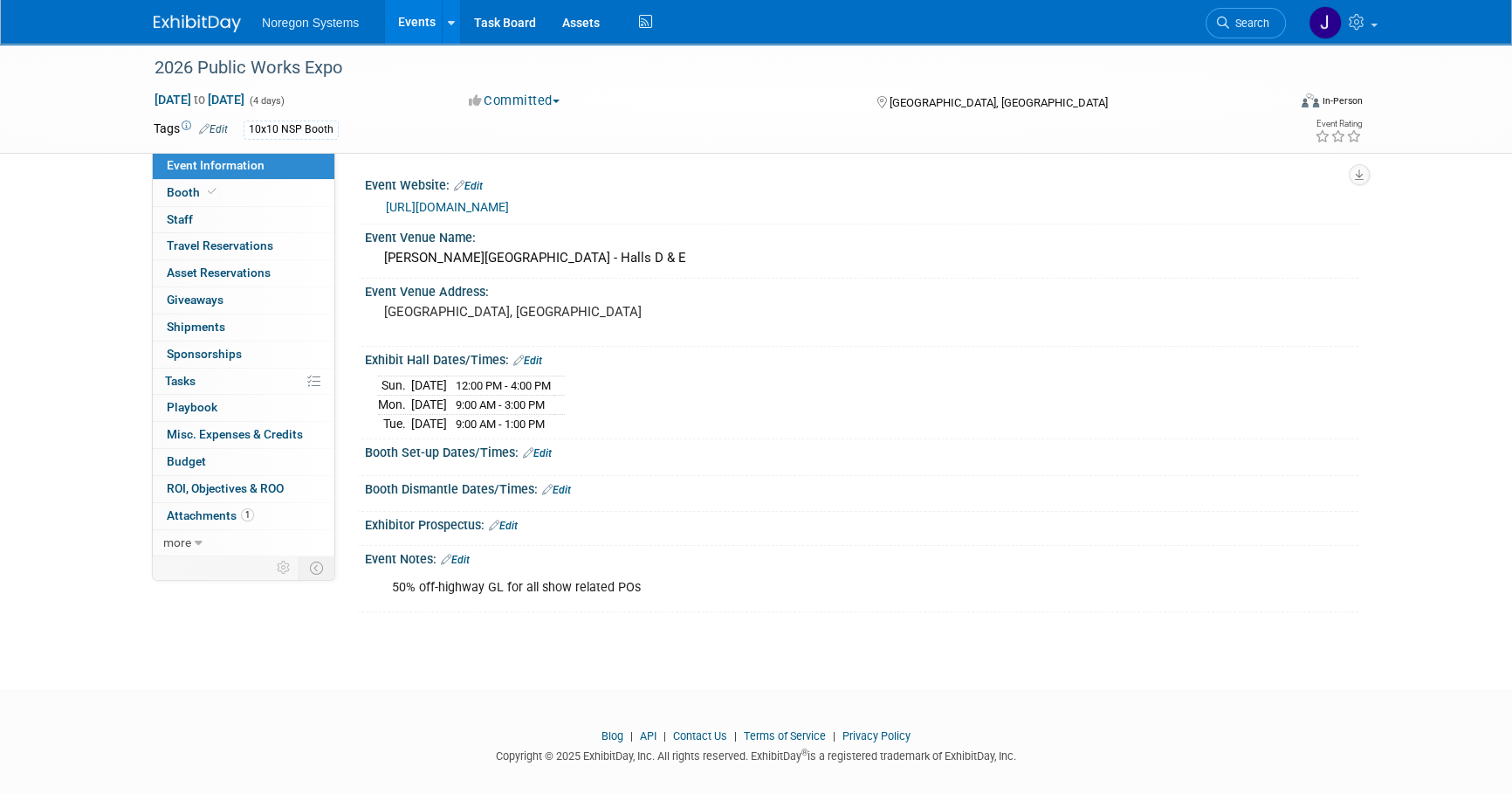
click at [239, 35] on div "Noregon Systems Events Add Event Bulk Upload Events Shareable Event Boards Rece…" at bounding box center [756, 22] width 1205 height 44
click at [223, 25] on img at bounding box center [197, 23] width 87 height 18
